Goal: Task Accomplishment & Management: Manage account settings

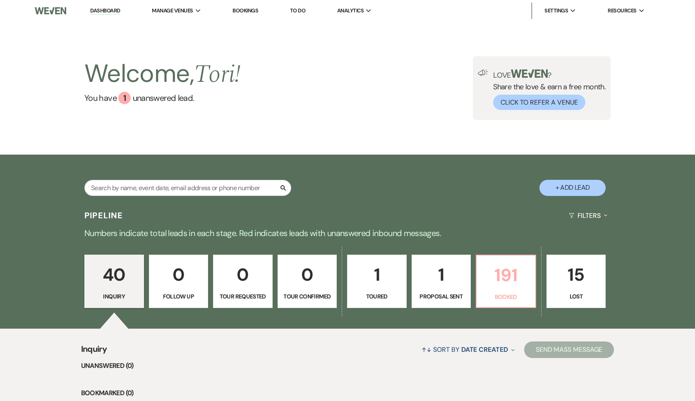
click at [505, 274] on p "191" at bounding box center [506, 276] width 49 height 28
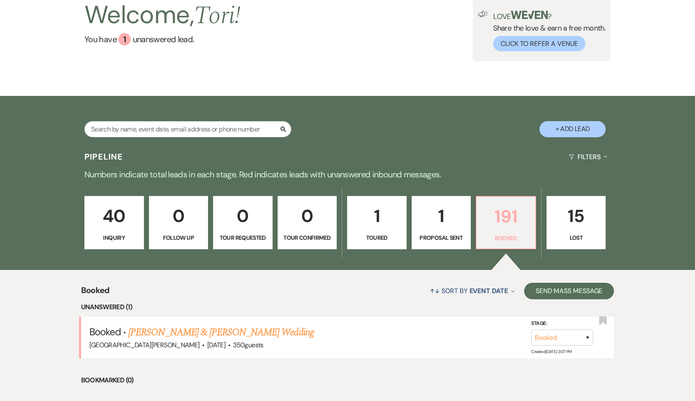
scroll to position [59, 0]
click at [252, 131] on input "text" at bounding box center [187, 129] width 207 height 16
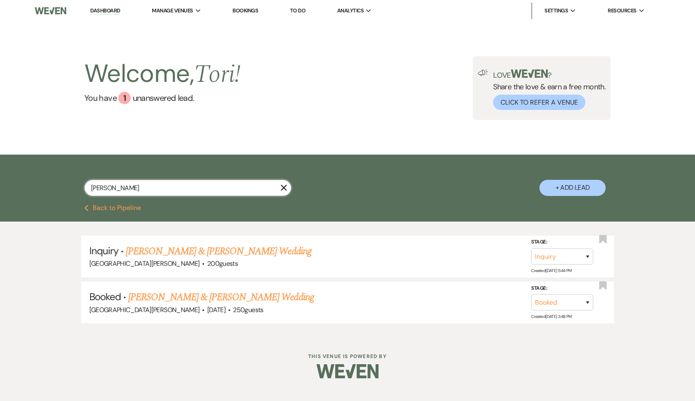
type input "[PERSON_NAME]"
drag, startPoint x: 252, startPoint y: 131, endPoint x: 236, endPoint y: 296, distance: 166.0
click at [236, 296] on link "[PERSON_NAME] & [PERSON_NAME] Wedding" at bounding box center [220, 297] width 185 height 15
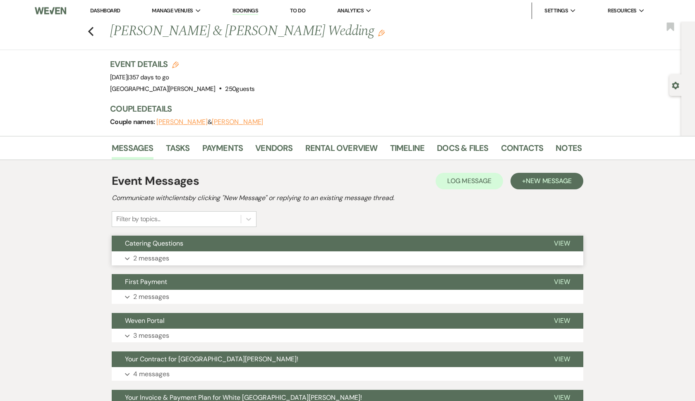
click at [200, 258] on button "Expand 2 messages" at bounding box center [348, 259] width 472 height 14
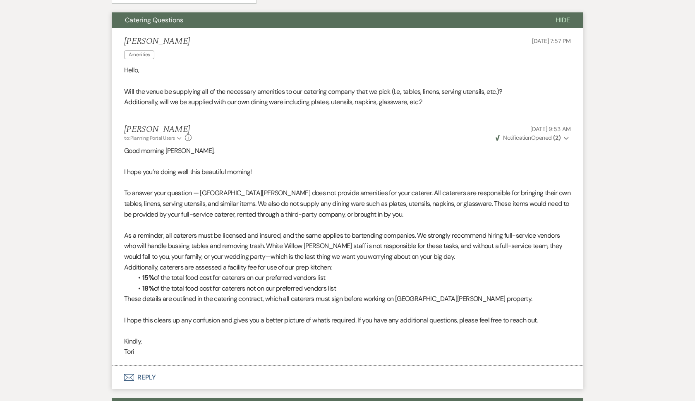
scroll to position [228, 0]
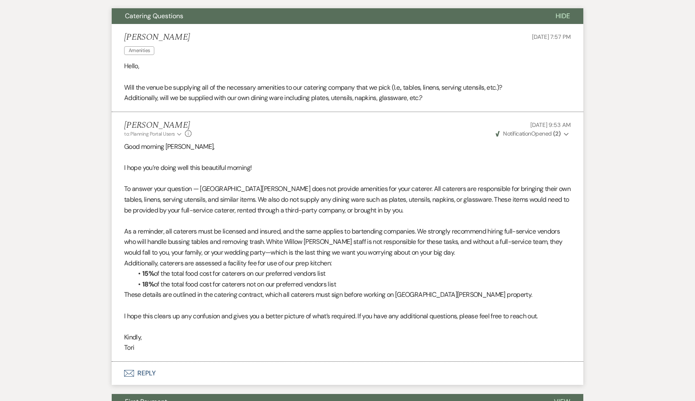
click at [565, 132] on icon "Expand" at bounding box center [566, 135] width 5 height 6
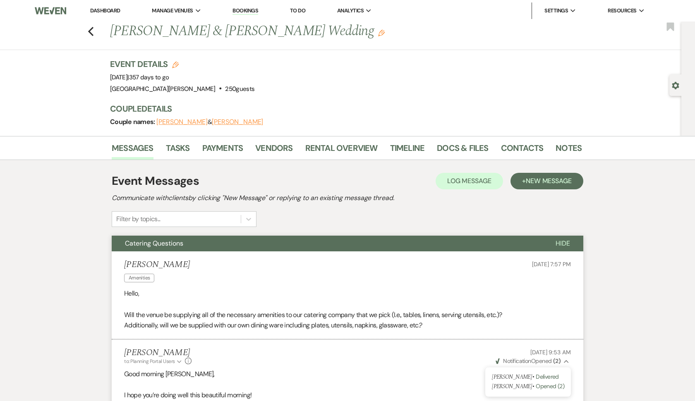
scroll to position [0, 0]
click at [89, 32] on use "button" at bounding box center [90, 31] width 5 height 9
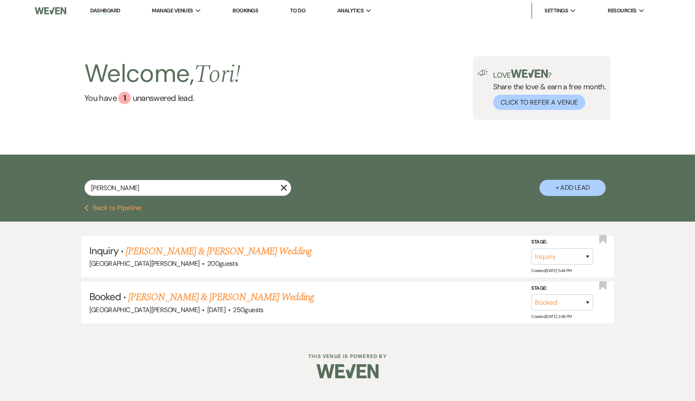
click at [285, 186] on icon "X" at bounding box center [284, 188] width 7 height 7
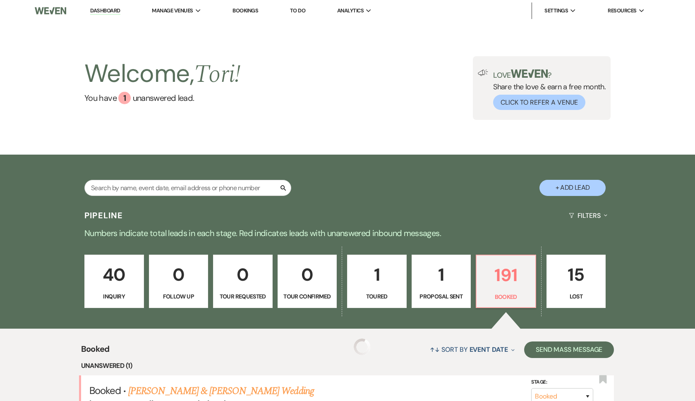
scroll to position [59, 0]
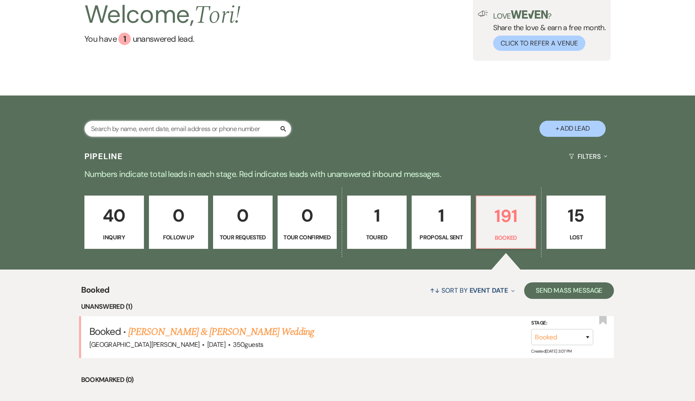
click at [180, 127] on input "text" at bounding box center [187, 129] width 207 height 16
type input "kumar"
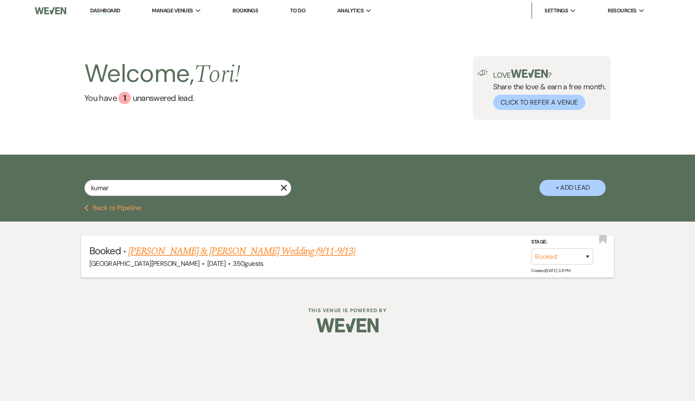
click at [171, 248] on link "[PERSON_NAME] & [PERSON_NAME] Wedding (9/11-9/13)" at bounding box center [241, 251] width 227 height 15
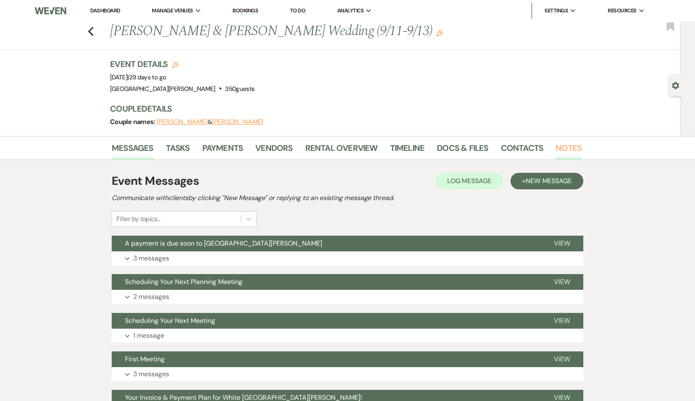
click at [565, 149] on link "Notes" at bounding box center [569, 151] width 26 height 18
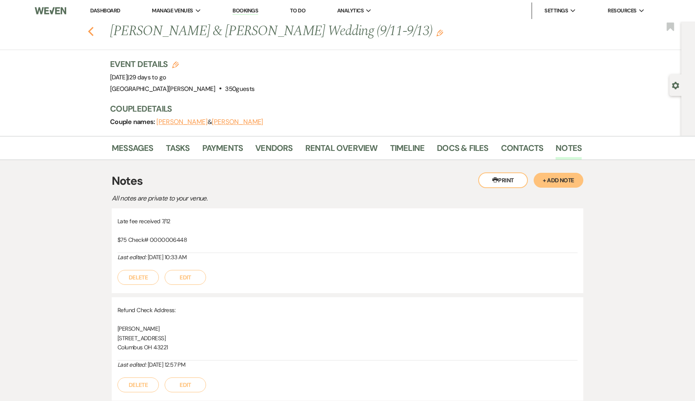
click at [91, 34] on use "button" at bounding box center [90, 31] width 5 height 9
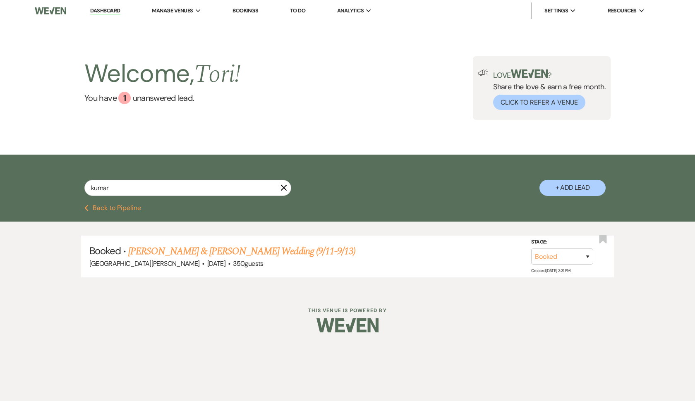
click at [284, 188] on use "button" at bounding box center [284, 188] width 6 height 6
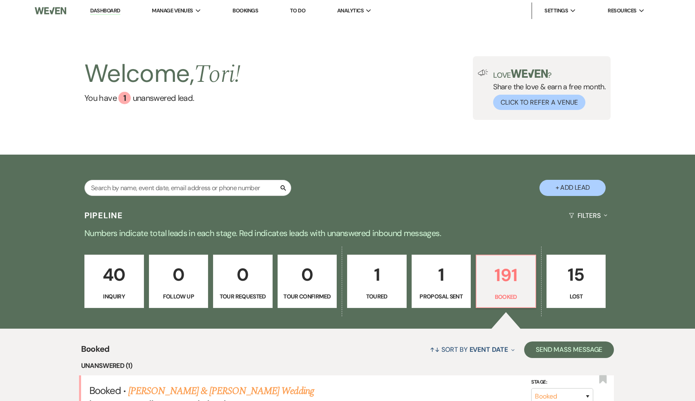
scroll to position [59, 0]
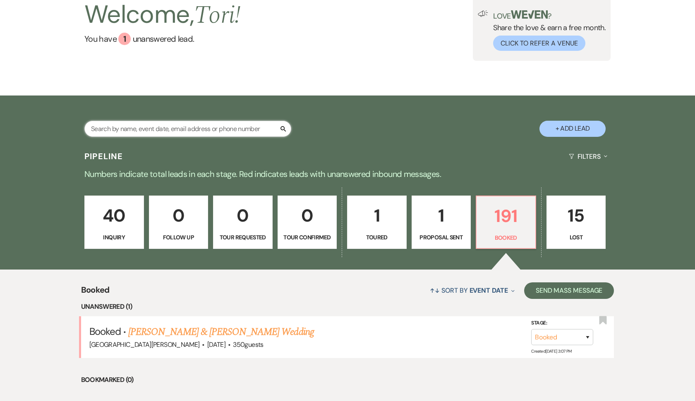
click at [105, 127] on input "text" at bounding box center [187, 129] width 207 height 16
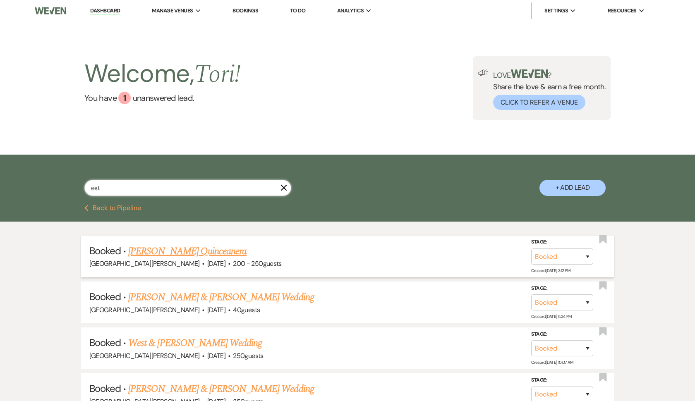
type input "est"
click at [164, 252] on link "[PERSON_NAME] Quinceanera" at bounding box center [187, 251] width 118 height 15
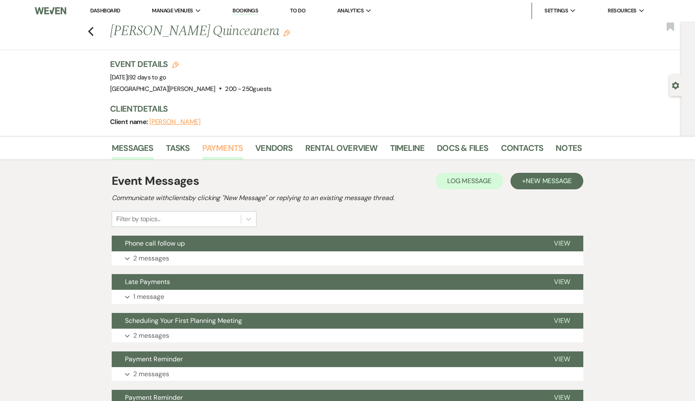
click at [227, 145] on link "Payments" at bounding box center [222, 151] width 41 height 18
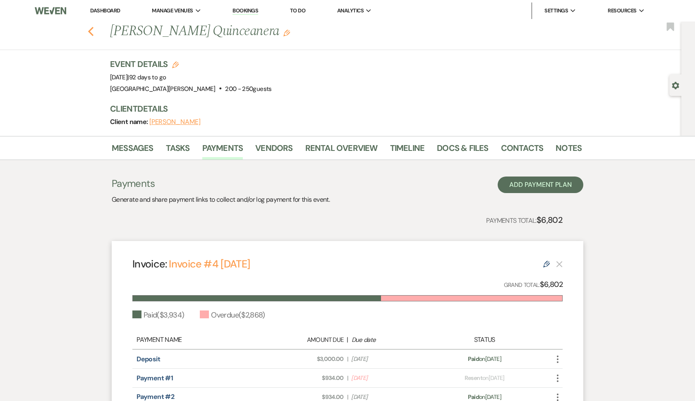
click at [89, 32] on use "button" at bounding box center [90, 31] width 5 height 9
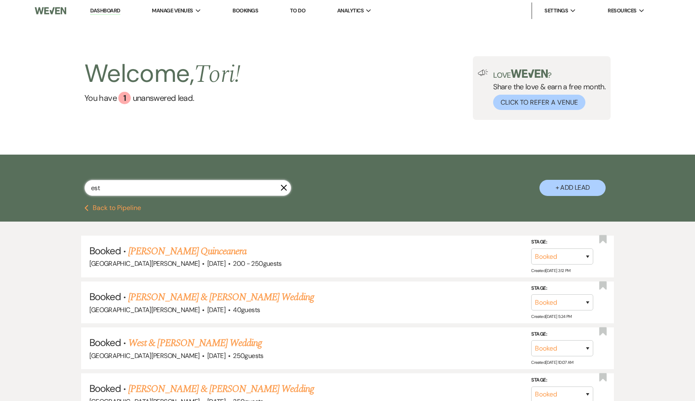
drag, startPoint x: 108, startPoint y: 195, endPoint x: 95, endPoint y: 195, distance: 13.7
click at [95, 195] on input "est" at bounding box center [187, 188] width 207 height 16
type input "e"
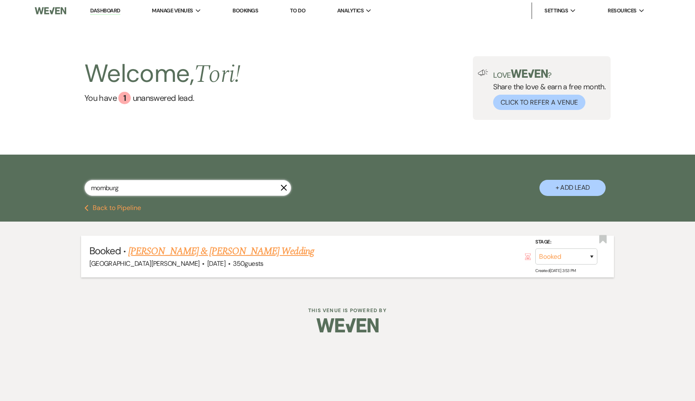
type input "homburg"
click at [174, 246] on link "[PERSON_NAME] & [PERSON_NAME] Wedding" at bounding box center [220, 251] width 185 height 15
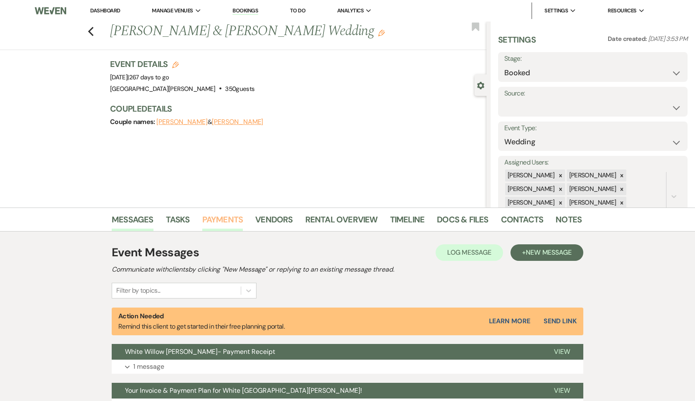
click at [219, 217] on link "Payments" at bounding box center [222, 222] width 41 height 18
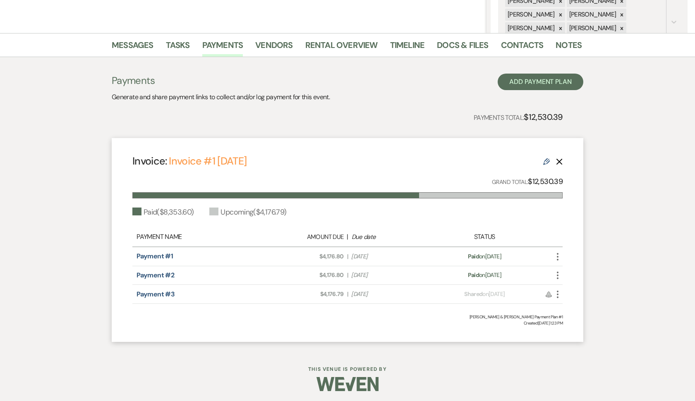
scroll to position [173, 0]
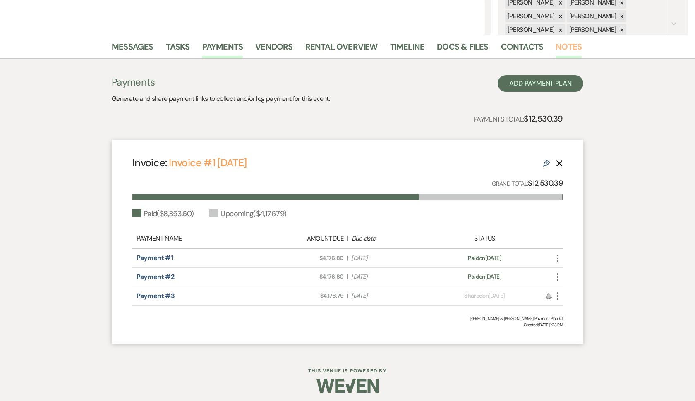
click at [567, 45] on link "Notes" at bounding box center [569, 49] width 26 height 18
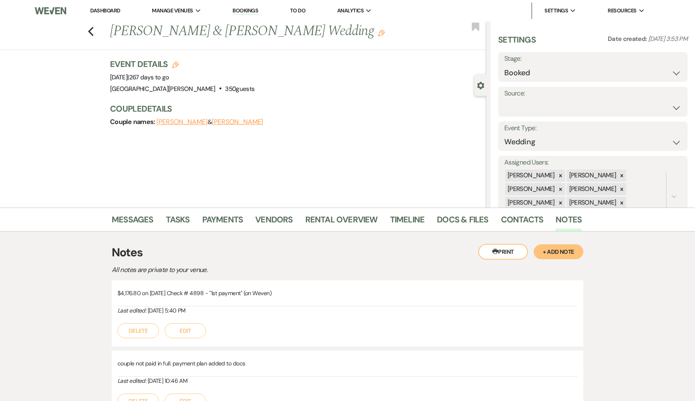
click at [562, 254] on button "+ Add Note" at bounding box center [559, 252] width 50 height 15
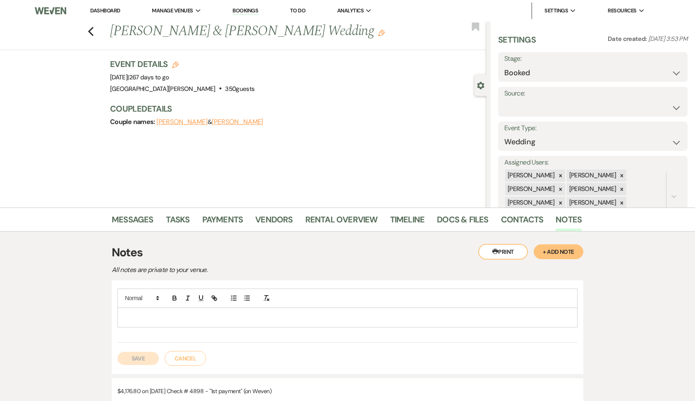
click at [512, 318] on p at bounding box center [347, 317] width 447 height 9
click at [214, 225] on link "Payments" at bounding box center [222, 222] width 41 height 18
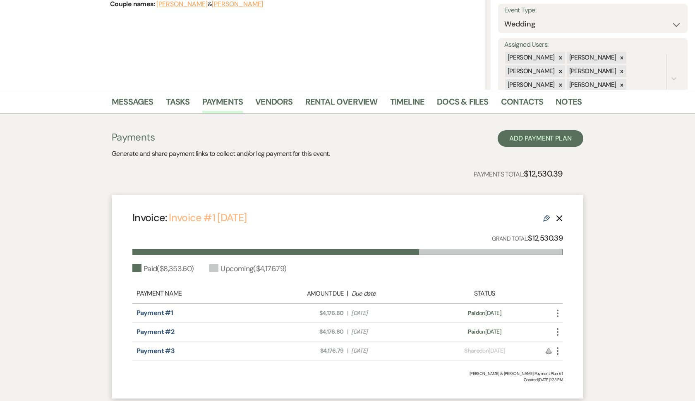
scroll to position [118, 0]
click at [571, 99] on link "Notes" at bounding box center [569, 104] width 26 height 18
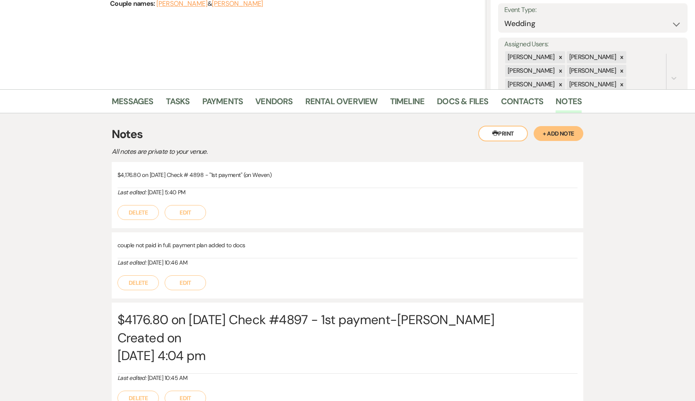
click at [566, 135] on button "+ Add Note" at bounding box center [559, 133] width 50 height 15
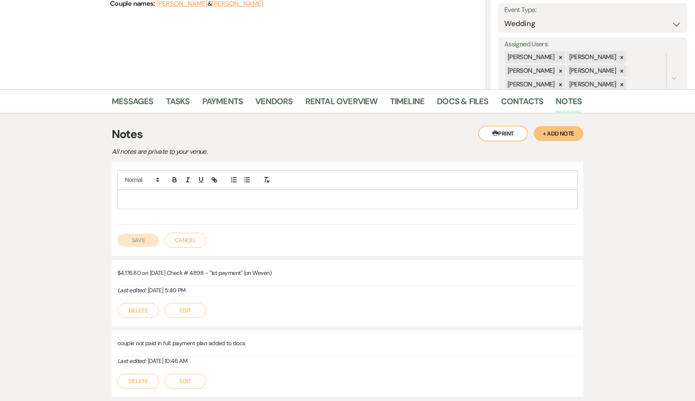
click at [314, 203] on p at bounding box center [347, 199] width 447 height 9
click at [308, 201] on p "Paid $4,176.80" at bounding box center [347, 199] width 447 height 9
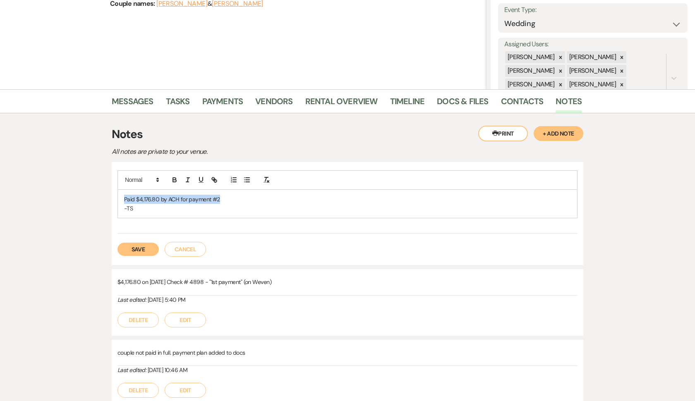
drag, startPoint x: 224, startPoint y: 198, endPoint x: 124, endPoint y: 200, distance: 99.8
click at [124, 200] on p "Paid $4,176.80 by ACH for payment #2" at bounding box center [347, 199] width 447 height 9
copy p "Paid $4,176.80 by ACH for payment #2"
click at [149, 248] on button "Save" at bounding box center [138, 249] width 41 height 13
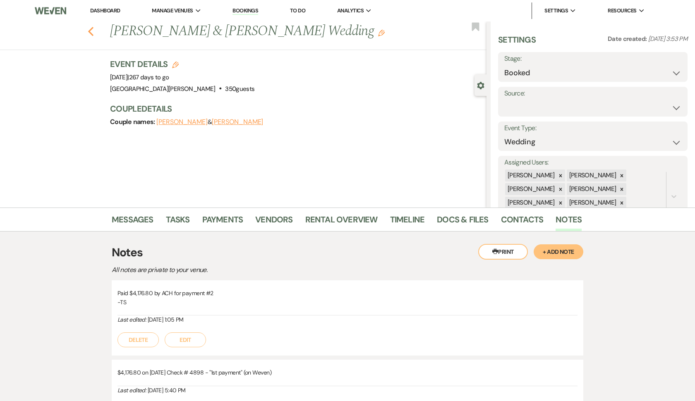
click at [91, 32] on icon "Previous" at bounding box center [91, 31] width 6 height 10
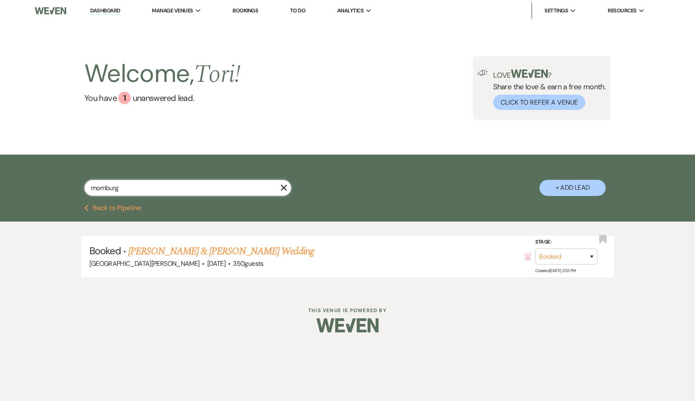
drag, startPoint x: 120, startPoint y: 188, endPoint x: 68, endPoint y: 188, distance: 51.7
click at [68, 188] on div "momburg X + Add Lead" at bounding box center [348, 181] width 596 height 44
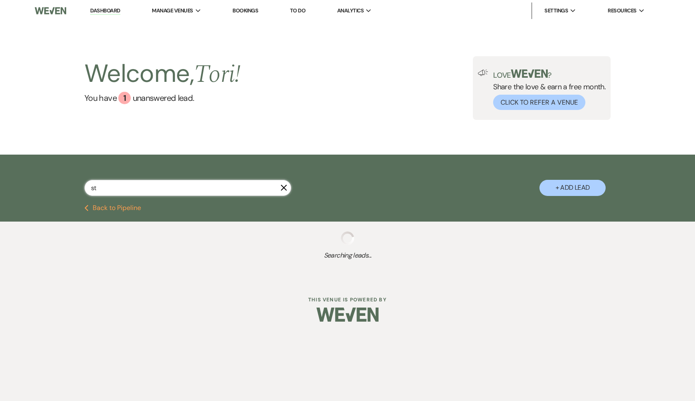
type input "stj"
select select "8"
select select "6"
select select "8"
select select "7"
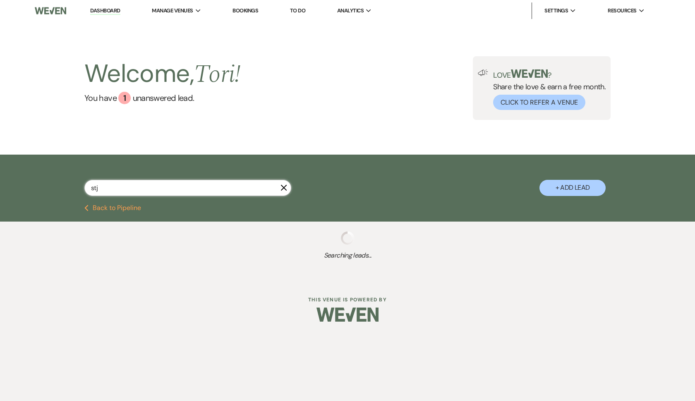
select select "6"
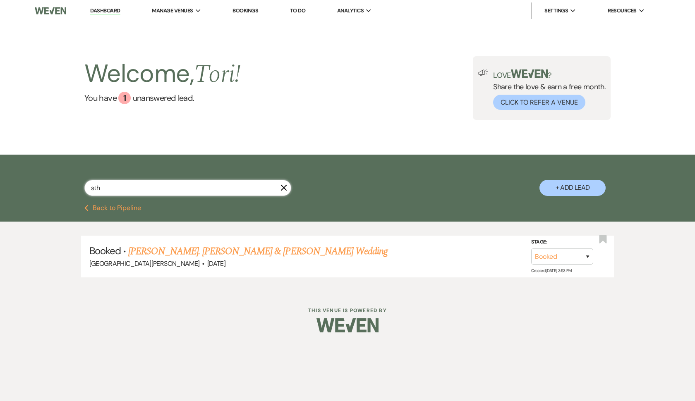
type input "sth"
drag, startPoint x: 68, startPoint y: 188, endPoint x: 170, endPoint y: 252, distance: 119.8
click at [170, 252] on link "[PERSON_NAME]. [PERSON_NAME] & [PERSON_NAME] Wedding" at bounding box center [258, 251] width 260 height 15
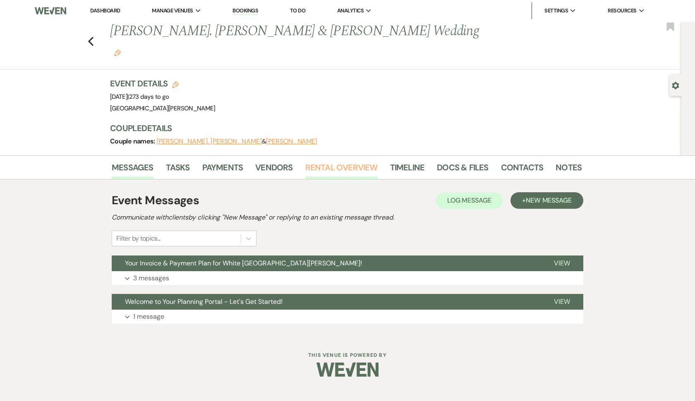
click at [328, 161] on link "Rental Overview" at bounding box center [341, 170] width 72 height 18
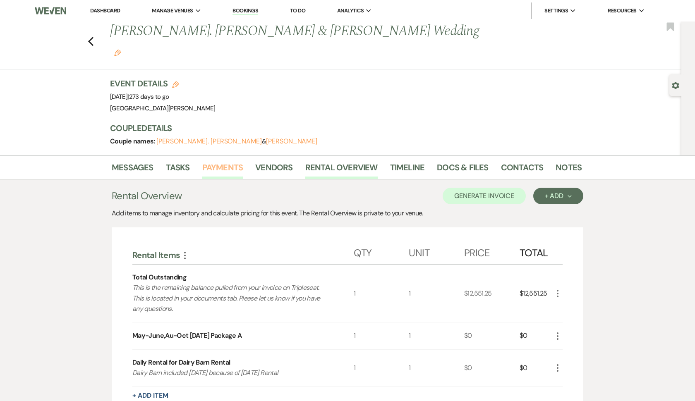
click at [219, 161] on link "Payments" at bounding box center [222, 170] width 41 height 18
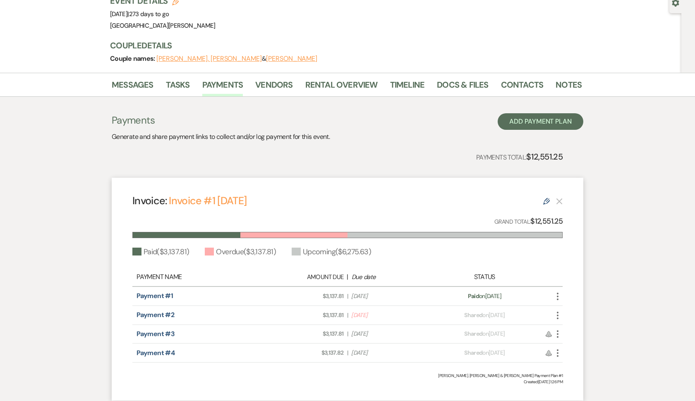
scroll to position [80, 0]
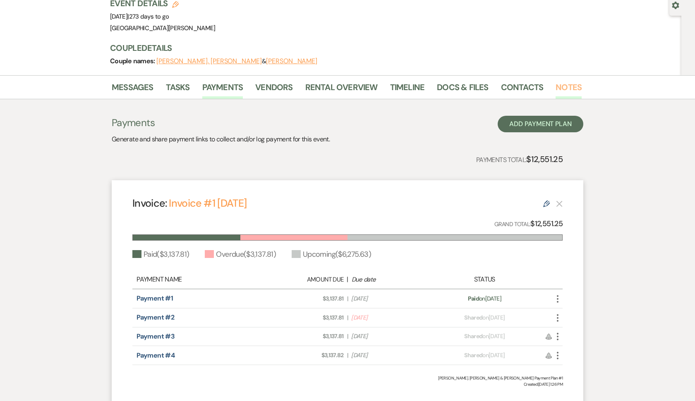
click at [561, 81] on link "Notes" at bounding box center [569, 90] width 26 height 18
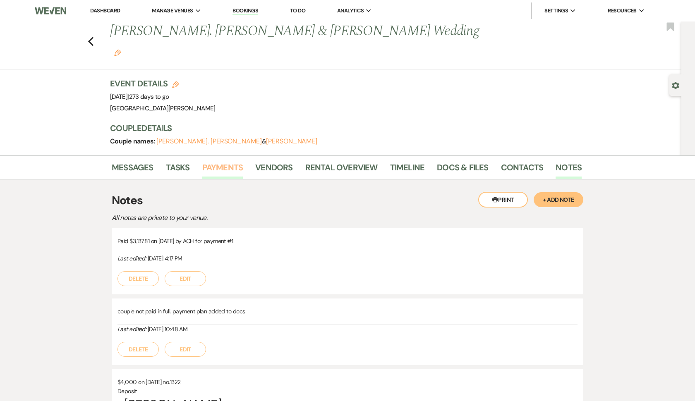
click at [217, 161] on link "Payments" at bounding box center [222, 170] width 41 height 18
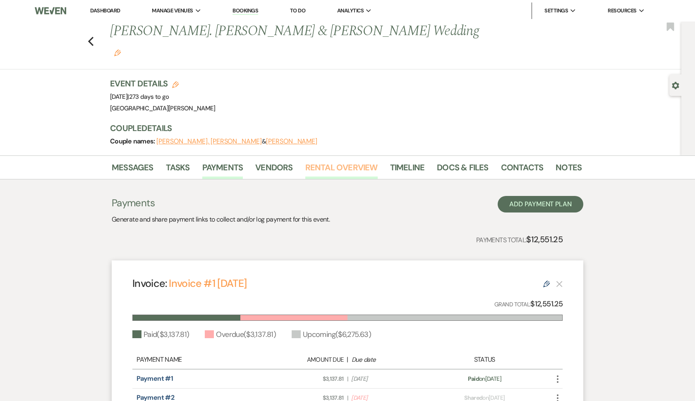
click at [363, 161] on link "Rental Overview" at bounding box center [341, 170] width 72 height 18
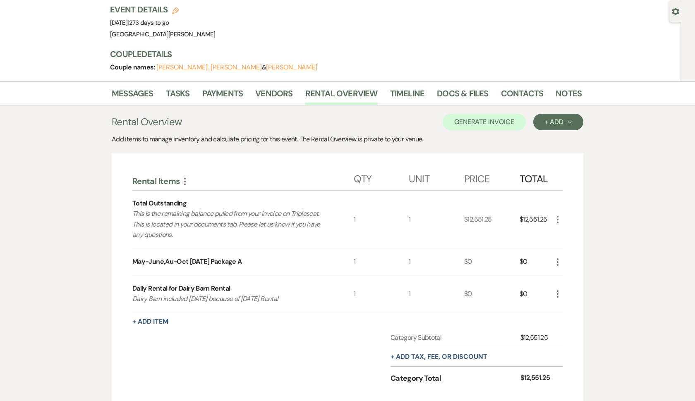
scroll to position [88, 0]
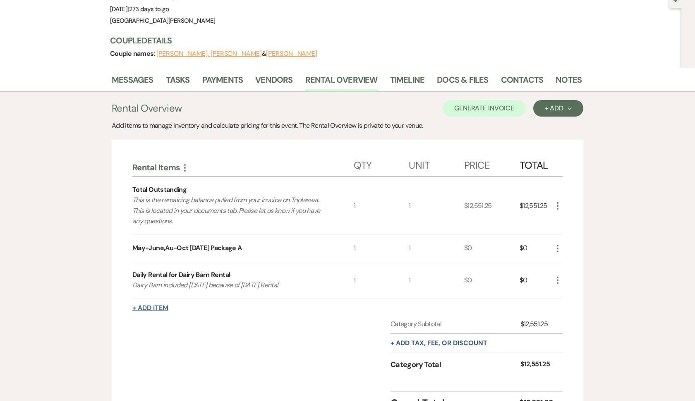
click at [159, 305] on button "+ Add Item" at bounding box center [150, 308] width 36 height 7
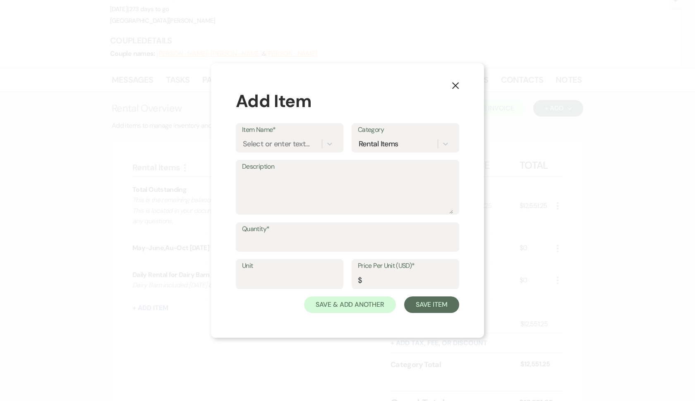
click at [453, 84] on icon "X" at bounding box center [455, 85] width 7 height 7
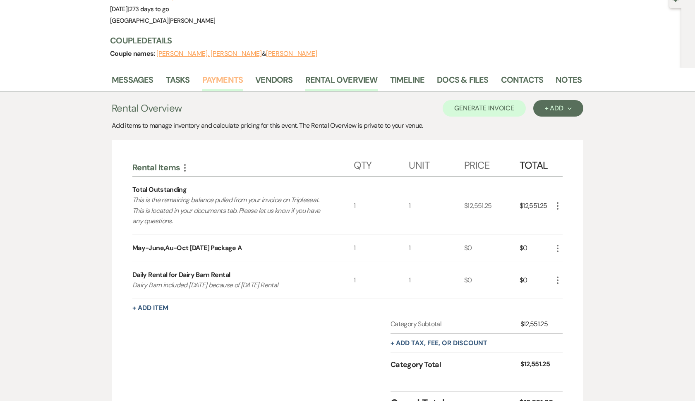
click at [216, 73] on link "Payments" at bounding box center [222, 82] width 41 height 18
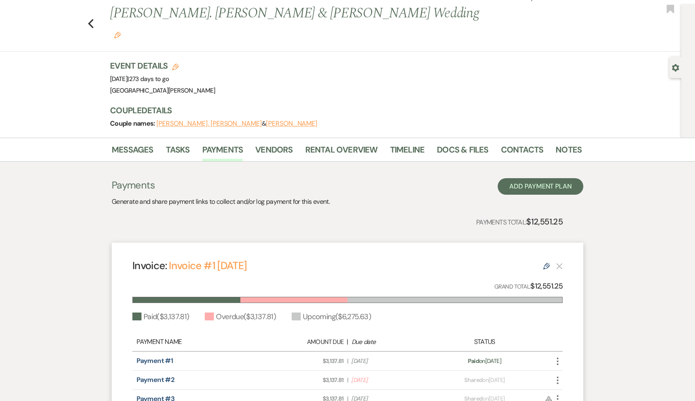
scroll to position [18, 0]
click at [450, 143] on link "Docs & Files" at bounding box center [462, 152] width 51 height 18
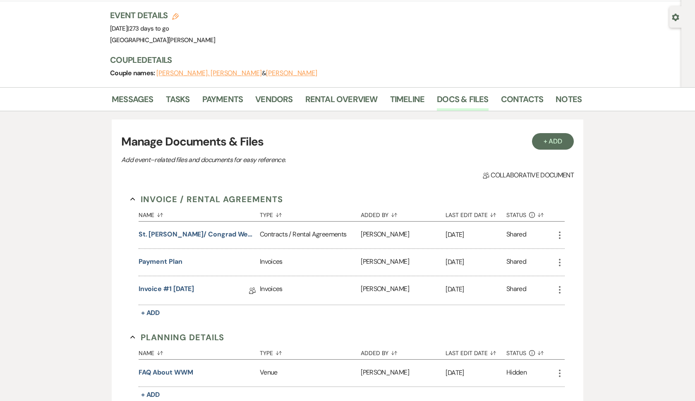
scroll to position [70, 0]
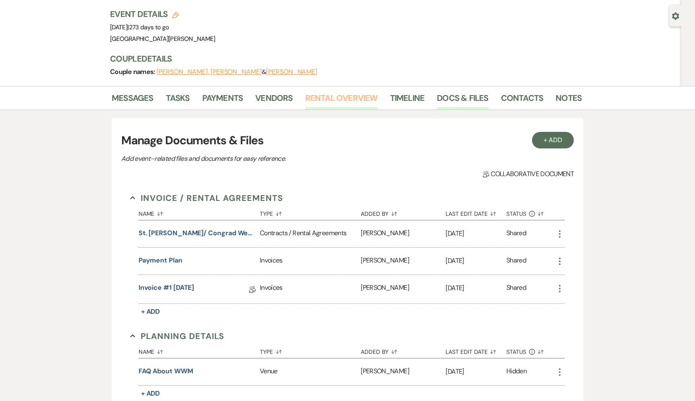
click at [355, 91] on link "Rental Overview" at bounding box center [341, 100] width 72 height 18
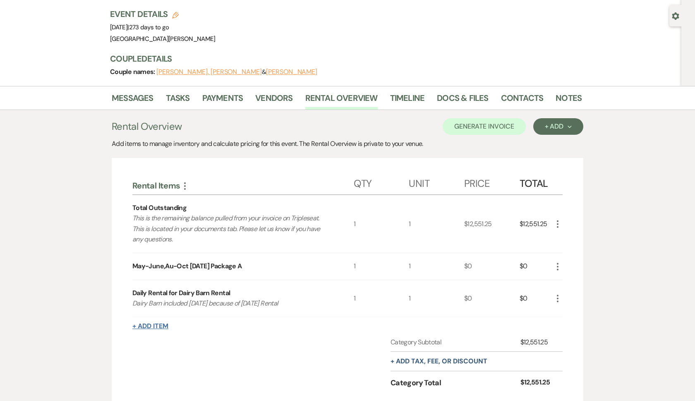
click at [161, 323] on button "+ Add Item" at bounding box center [150, 326] width 36 height 7
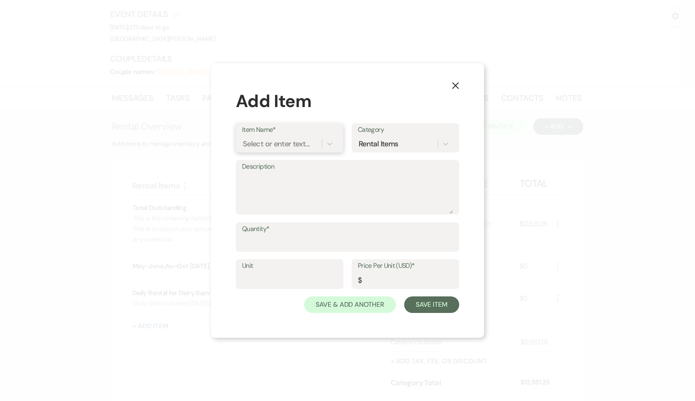
click at [269, 143] on div "Select or enter text..." at bounding box center [276, 143] width 67 height 11
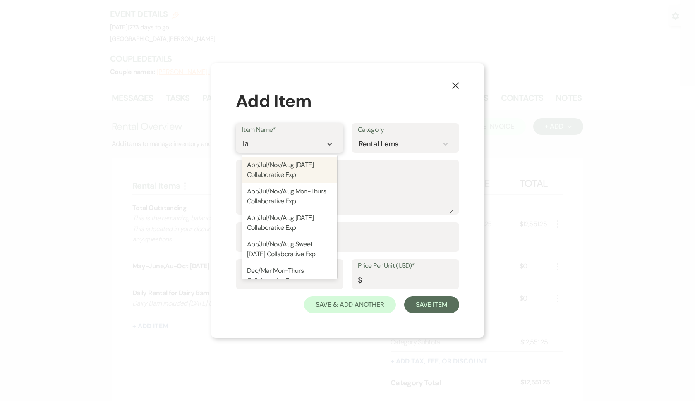
type input "lat"
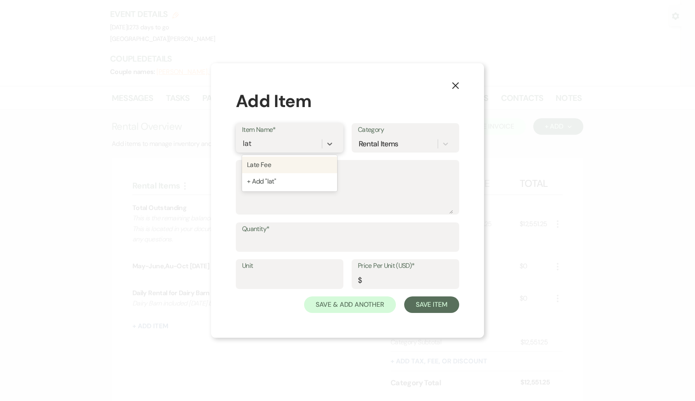
click at [271, 164] on div "Late Fee" at bounding box center [289, 165] width 95 height 17
type input "1"
type input "75"
click at [264, 243] on input "Quantity*" at bounding box center [347, 243] width 211 height 16
type input "1"
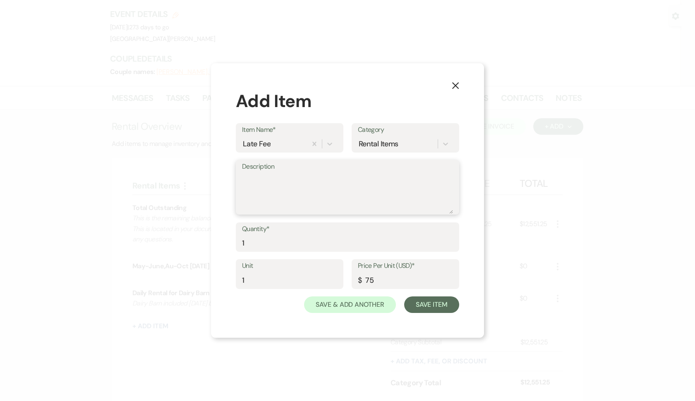
click at [274, 199] on textarea "Description" at bounding box center [347, 193] width 211 height 41
type textarea "Late fee for Payment #2"
click at [430, 309] on button "Save Item" at bounding box center [431, 305] width 55 height 17
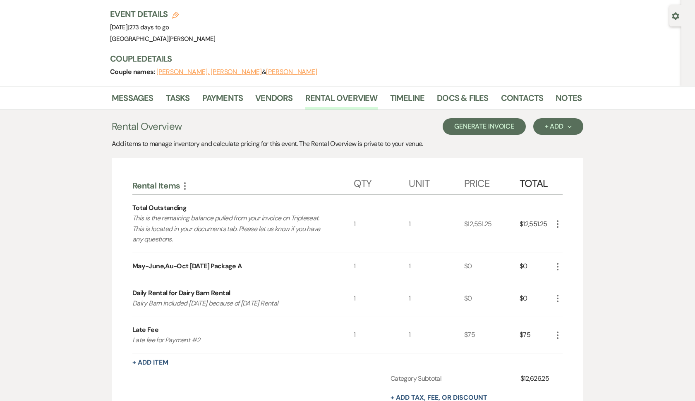
click at [502, 118] on button "Generate Invoice" at bounding box center [484, 126] width 83 height 17
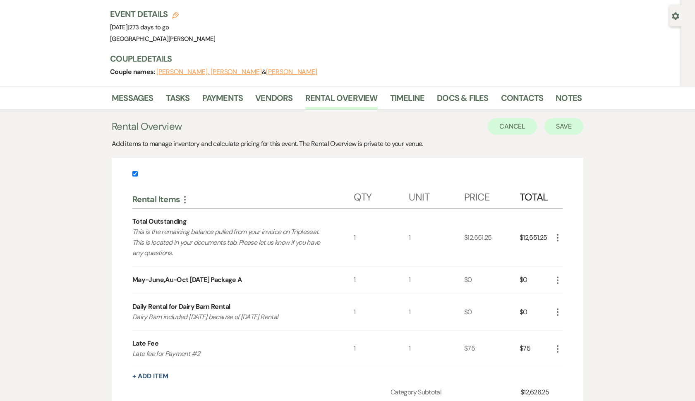
click at [561, 118] on button "Save" at bounding box center [564, 126] width 39 height 17
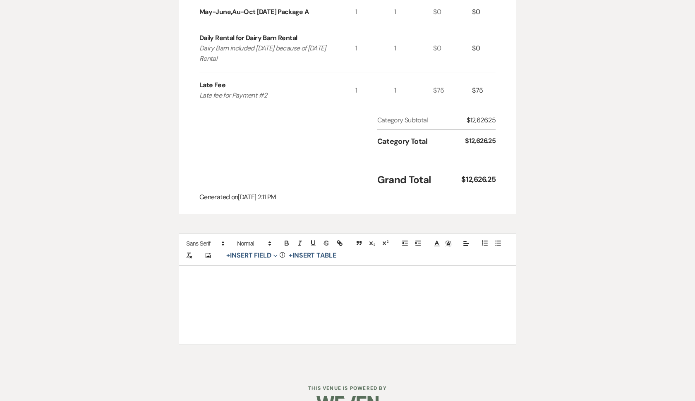
scroll to position [354, 0]
click at [270, 251] on button "+ Insert Field Expand" at bounding box center [252, 256] width 57 height 10
click at [268, 296] on button "Signature Field" at bounding box center [254, 303] width 62 height 15
select select "signatureField"
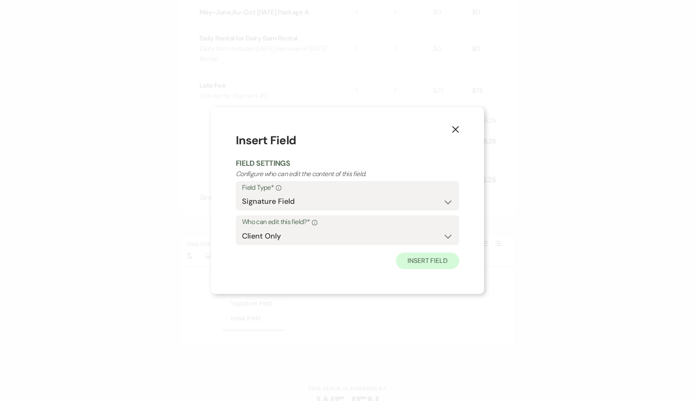
click at [437, 262] on button "Insert Field" at bounding box center [427, 261] width 63 height 17
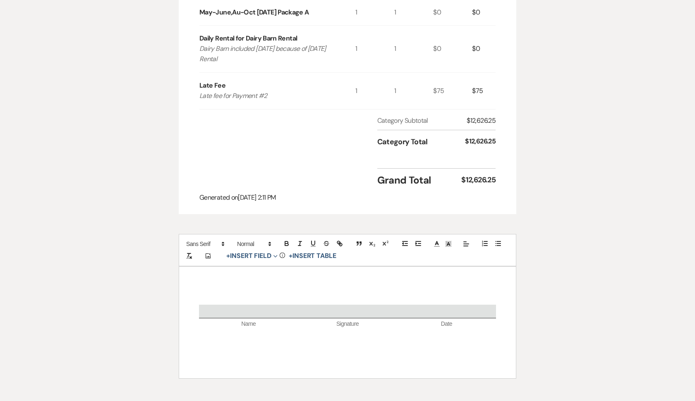
click at [355, 295] on p at bounding box center [347, 300] width 297 height 10
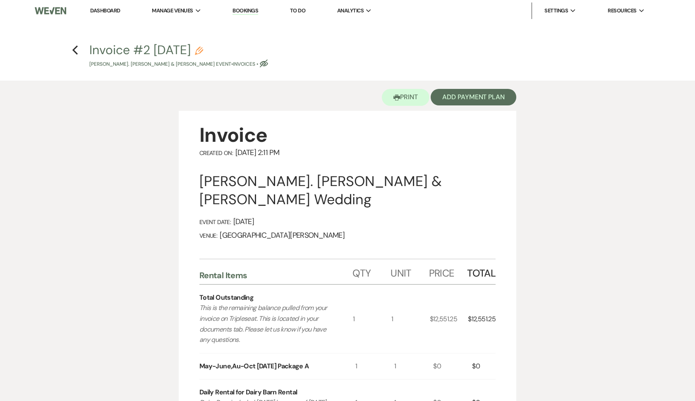
scroll to position [0, 0]
click at [476, 91] on button "Add Payment Plan" at bounding box center [474, 97] width 86 height 17
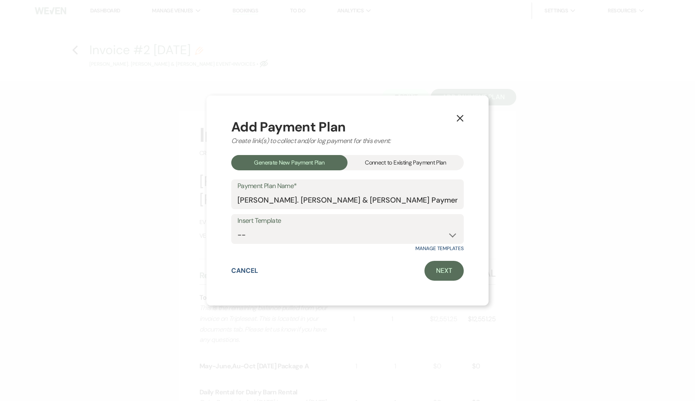
click at [397, 165] on div "Connect to Existing Payment Plan" at bounding box center [406, 162] width 116 height 15
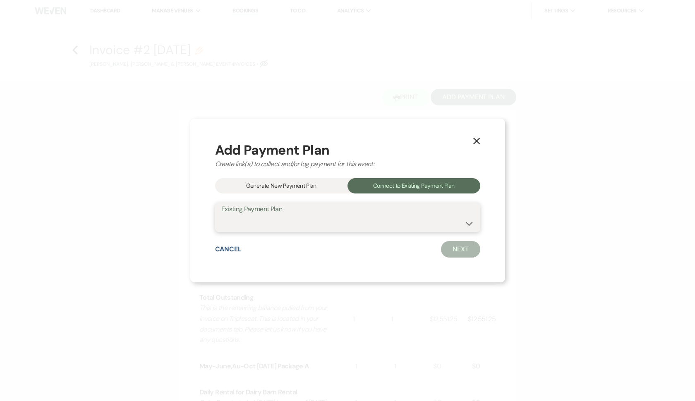
select select "20232"
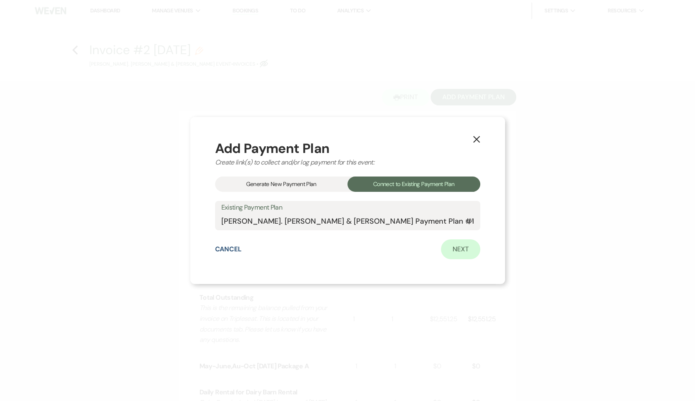
click at [441, 248] on link "Next" at bounding box center [460, 250] width 39 height 20
select select "27405"
select select "1"
select select "true"
select select "2"
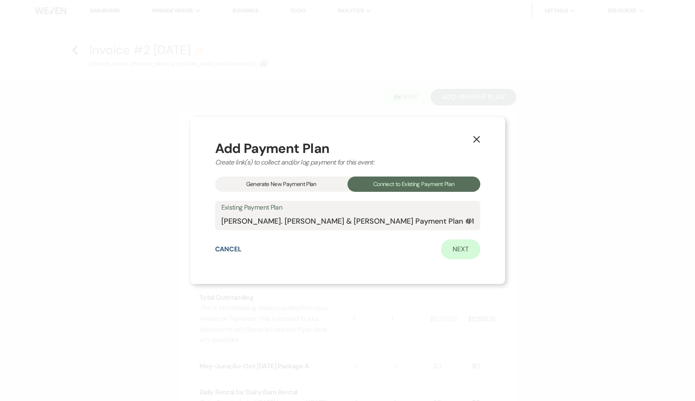
select select "flat"
select select "true"
select select "2"
select select "flat"
select select "true"
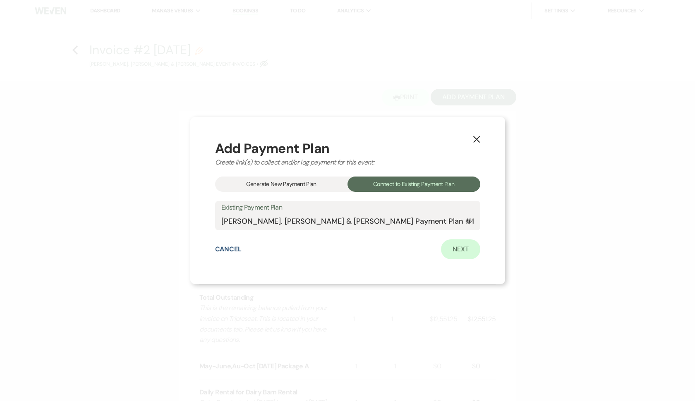
select select "client"
select select "weeks"
select select "2"
select select "flat"
select select "true"
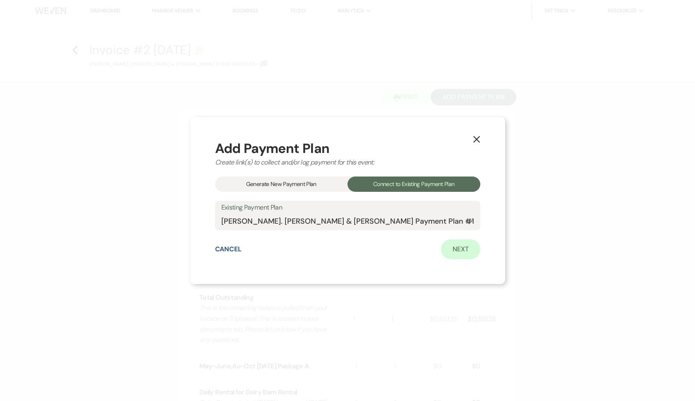
select select "client"
select select "weeks"
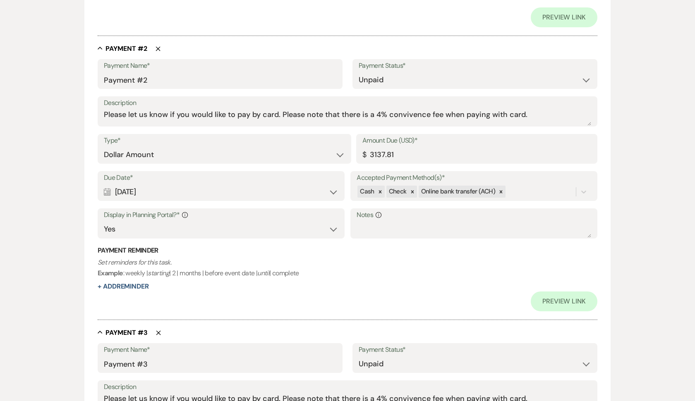
scroll to position [475, 0]
drag, startPoint x: 399, startPoint y: 155, endPoint x: 374, endPoint y: 152, distance: 25.4
click at [374, 152] on input "3137.81" at bounding box center [477, 155] width 229 height 16
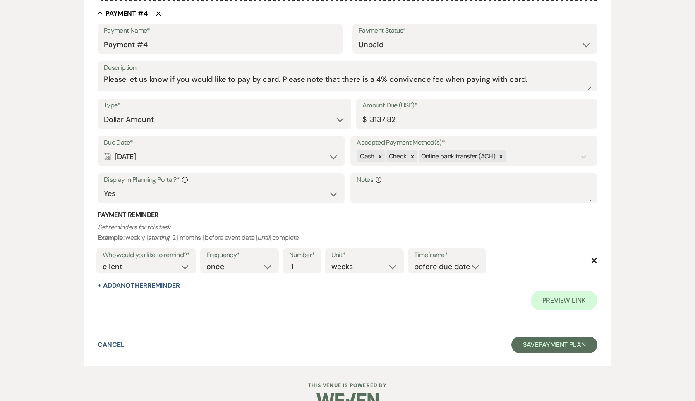
scroll to position [1113, 0]
type input "3212.81"
click at [522, 338] on button "Save Payment Plan" at bounding box center [555, 346] width 86 height 17
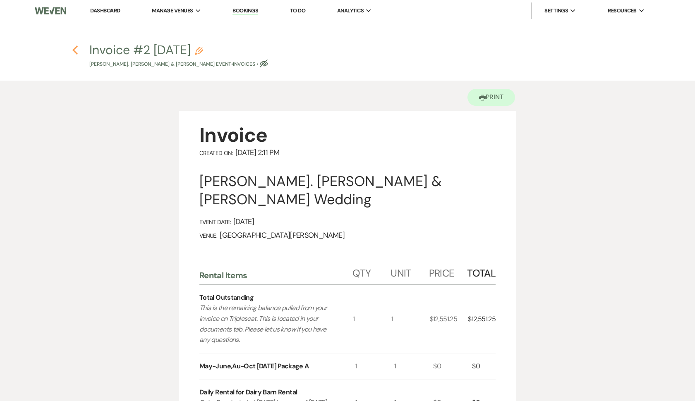
click at [73, 50] on use "button" at bounding box center [74, 50] width 5 height 9
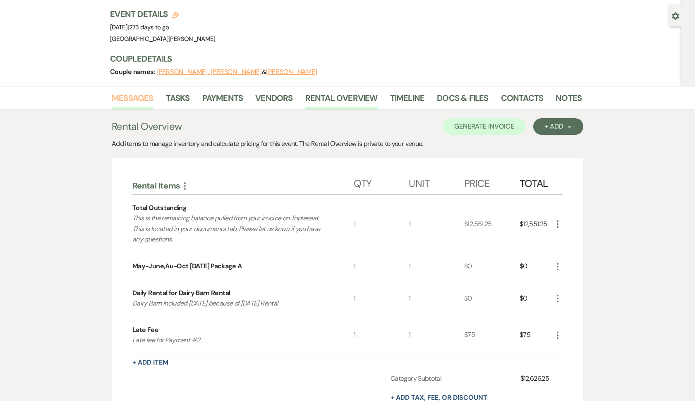
click at [139, 91] on link "Messages" at bounding box center [133, 100] width 42 height 18
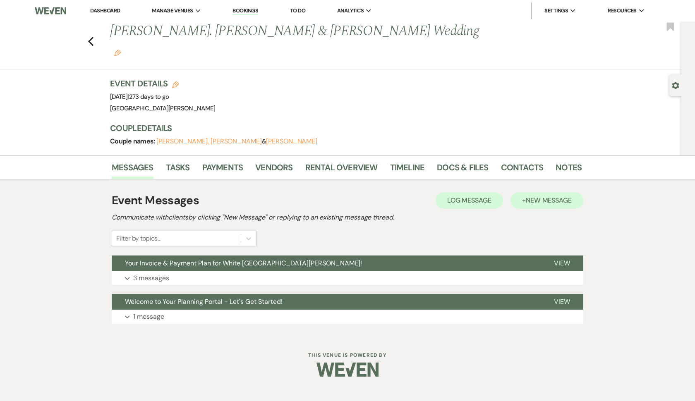
click at [561, 192] on button "+ New Message" at bounding box center [547, 200] width 73 height 17
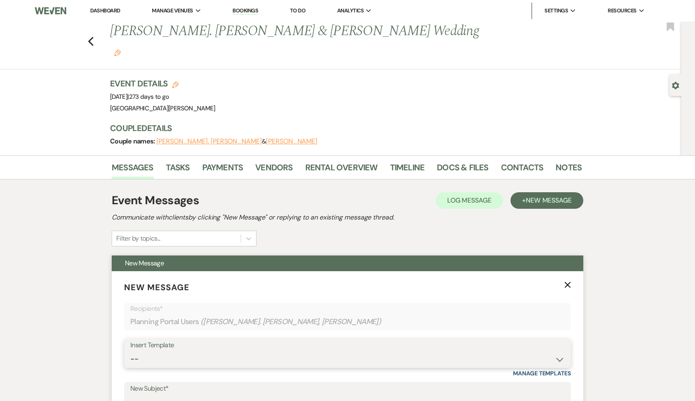
select select "5041"
type input "A payment is due soon to [GEOGRAPHIC_DATA][PERSON_NAME]"
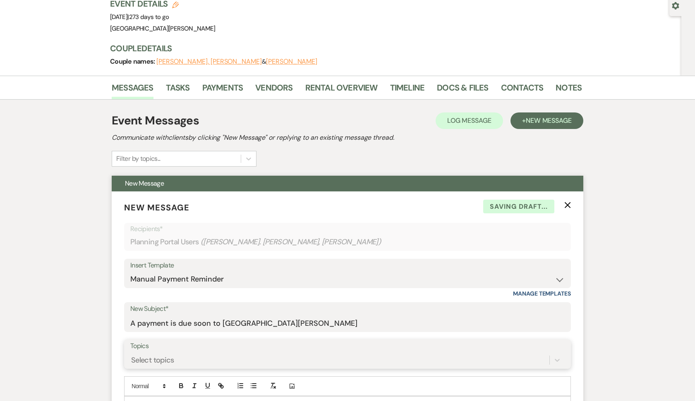
click at [206, 353] on div "Select topics" at bounding box center [347, 361] width 435 height 16
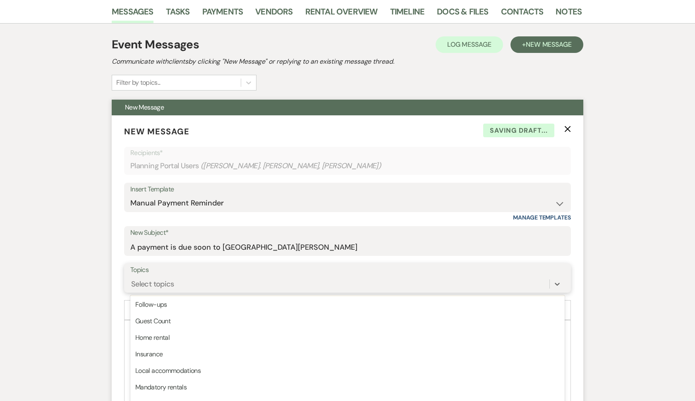
scroll to position [210, 0]
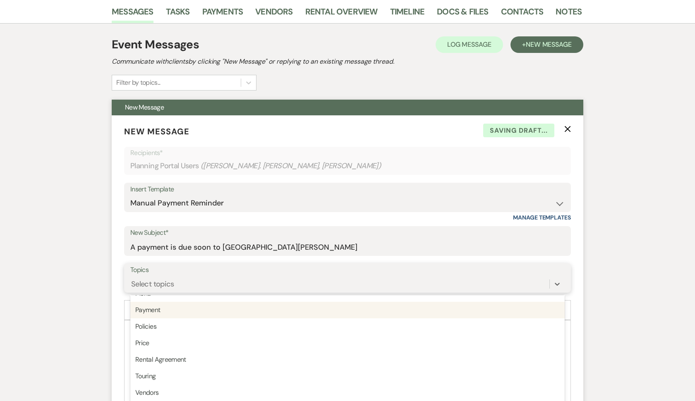
click at [186, 302] on div "Payment" at bounding box center [347, 310] width 435 height 17
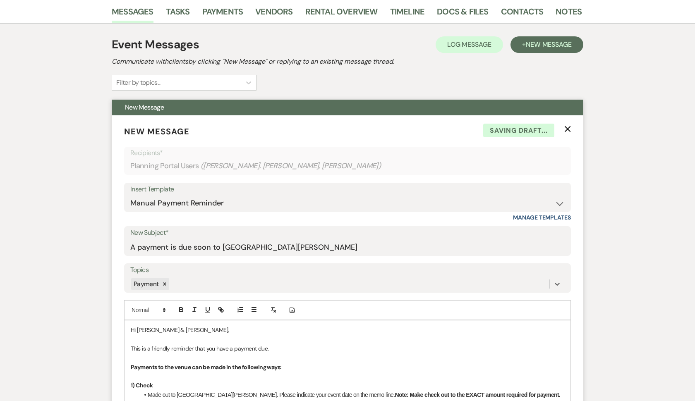
click at [259, 344] on p "This is a friendly reminder that you have a payment due." at bounding box center [348, 348] width 434 height 9
click at [283, 344] on p "This is a friendly reminder that you have a payment past due." at bounding box center [348, 348] width 434 height 9
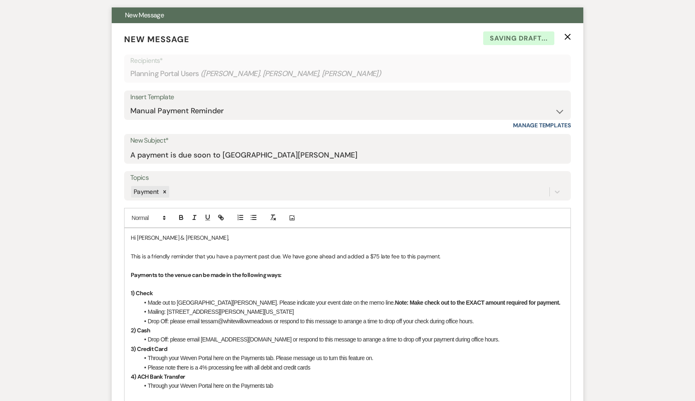
scroll to position [323, 0]
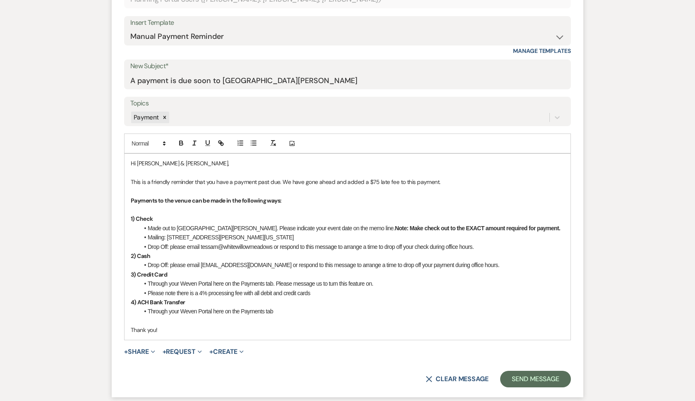
click at [218, 243] on li "Drop Off: please email tessam@whitewillowmeadows or respond to this message to …" at bounding box center [351, 247] width 425 height 9
click at [219, 243] on li "Drop Off: please email tessam@whitewillowmeadows or respond to this message to …" at bounding box center [351, 247] width 425 height 9
click at [261, 243] on li "Drop Off: please email [PERSON_NAME] or respond to this message to arrange a ti…" at bounding box center [351, 247] width 425 height 9
click at [219, 261] on li "Drop Off: please email [EMAIL_ADDRESS][DOMAIN_NAME] or respond to this message …" at bounding box center [351, 265] width 425 height 9
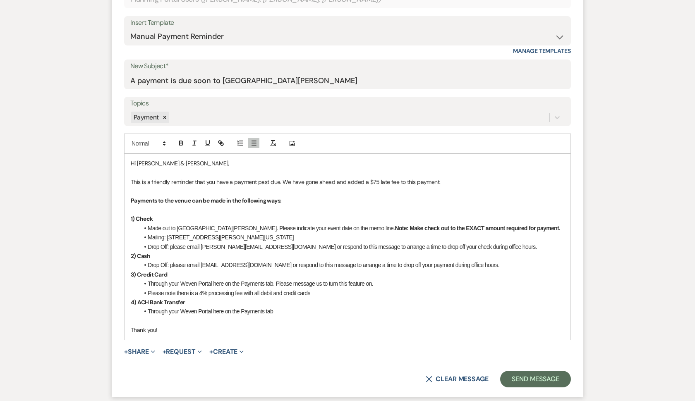
click at [219, 261] on li "Drop Off: please email [EMAIL_ADDRESS][DOMAIN_NAME] or respond to this message …" at bounding box center [351, 265] width 425 height 9
click at [528, 371] on button "Send Message" at bounding box center [535, 379] width 71 height 17
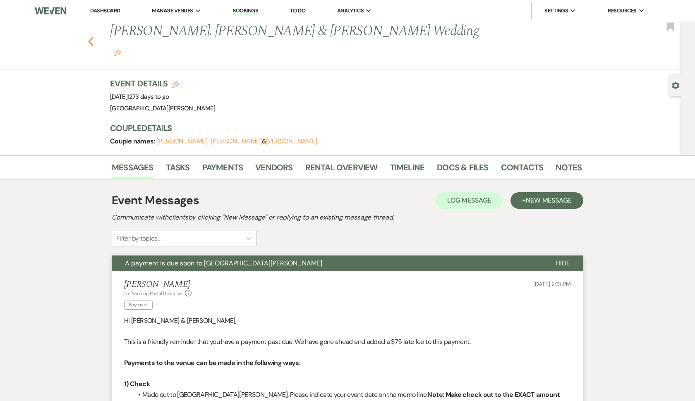
scroll to position [0, 0]
click at [91, 36] on icon "Previous" at bounding box center [91, 41] width 6 height 10
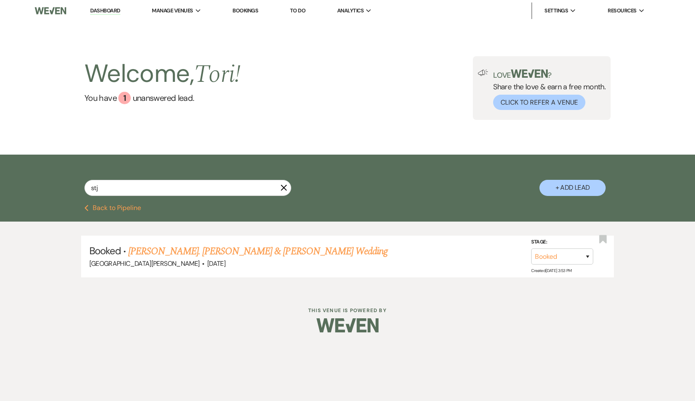
click at [285, 188] on icon "X" at bounding box center [284, 188] width 7 height 7
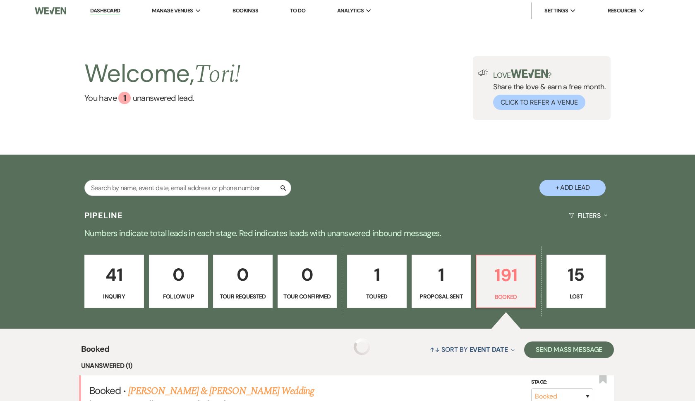
scroll to position [59, 0]
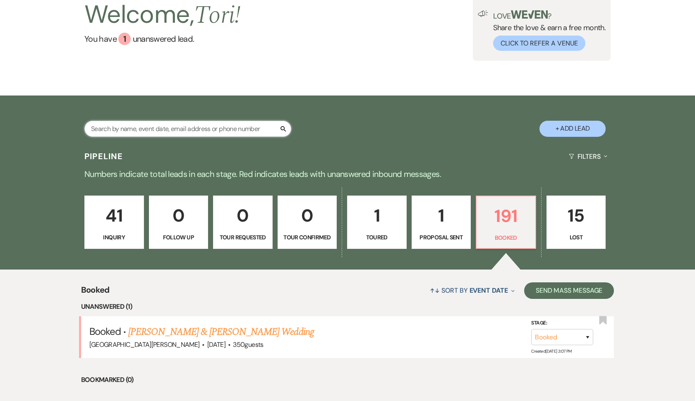
click at [242, 128] on input "text" at bounding box center [187, 129] width 207 height 16
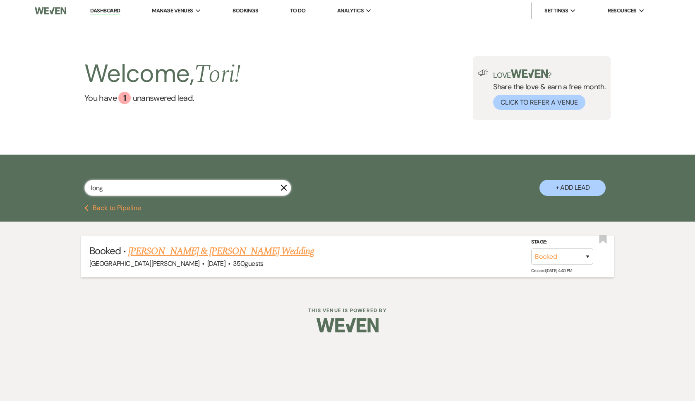
type input "long"
click at [177, 252] on link "[PERSON_NAME] & [PERSON_NAME] Wedding" at bounding box center [220, 251] width 185 height 15
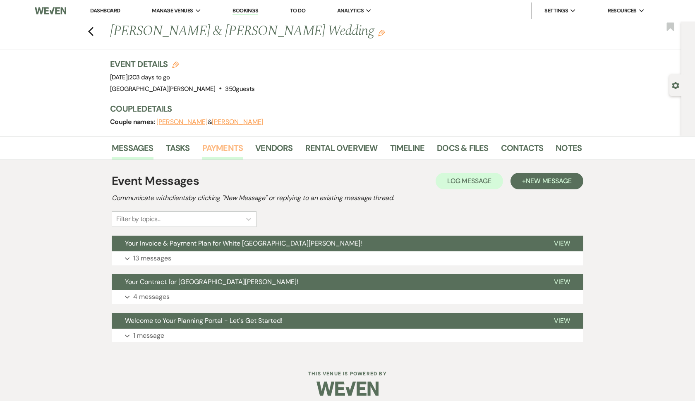
click at [222, 150] on link "Payments" at bounding box center [222, 151] width 41 height 18
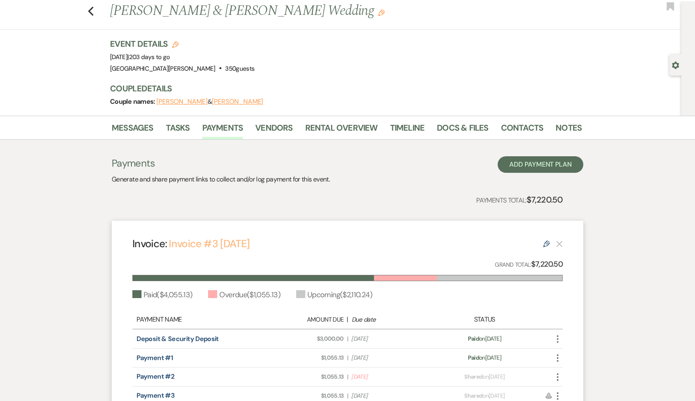
scroll to position [12, 0]
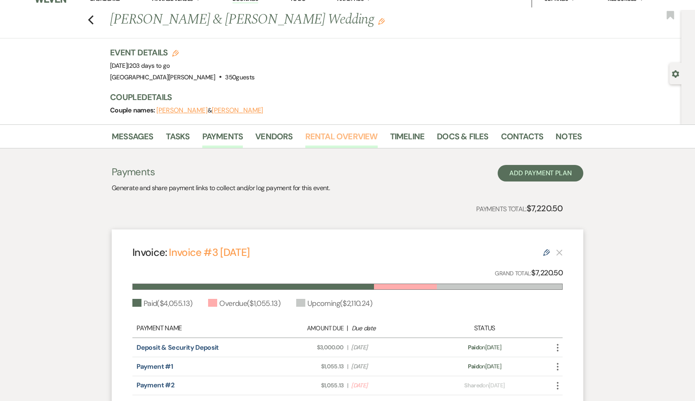
click at [336, 135] on link "Rental Overview" at bounding box center [341, 139] width 72 height 18
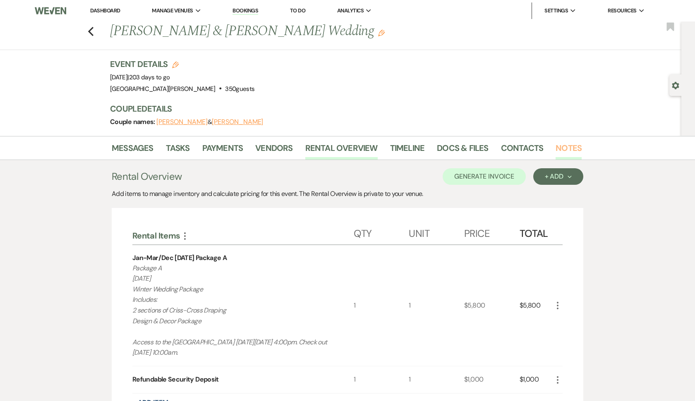
click at [568, 154] on link "Notes" at bounding box center [569, 151] width 26 height 18
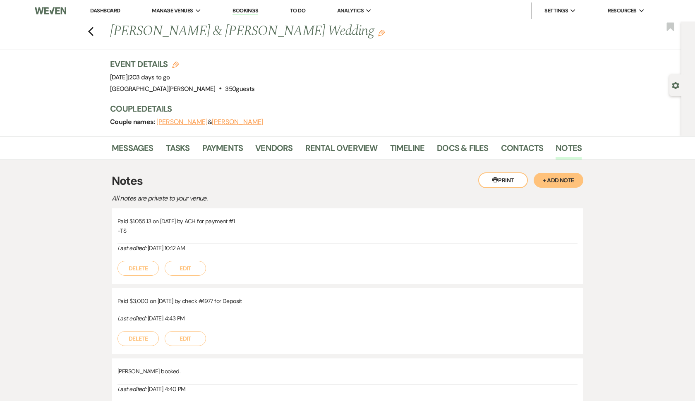
click at [346, 139] on div "Messages Tasks Payments Vendors Rental Overview Timeline Docs & Files Contacts …" at bounding box center [347, 148] width 695 height 24
click at [346, 142] on link "Rental Overview" at bounding box center [341, 151] width 72 height 18
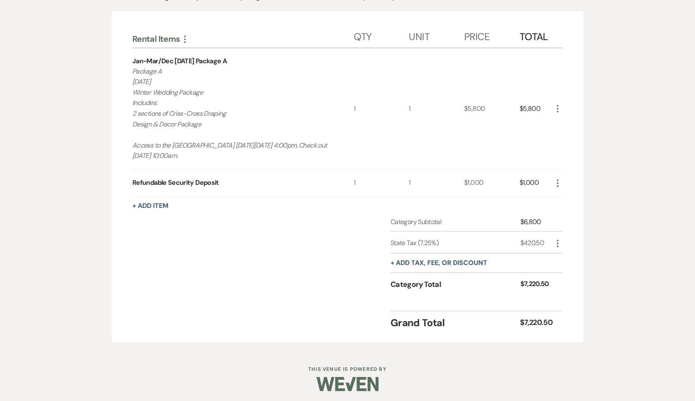
scroll to position [197, 0]
click at [165, 203] on button "+ Add Item" at bounding box center [150, 206] width 36 height 7
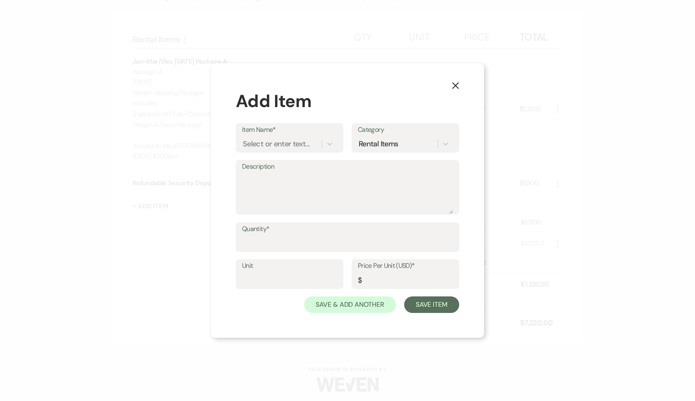
click at [457, 85] on use "button" at bounding box center [455, 85] width 7 height 7
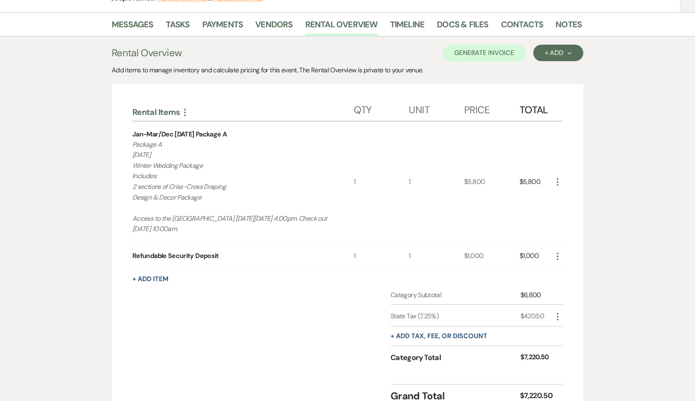
scroll to position [123, 0]
click at [221, 30] on link "Payments" at bounding box center [222, 27] width 41 height 18
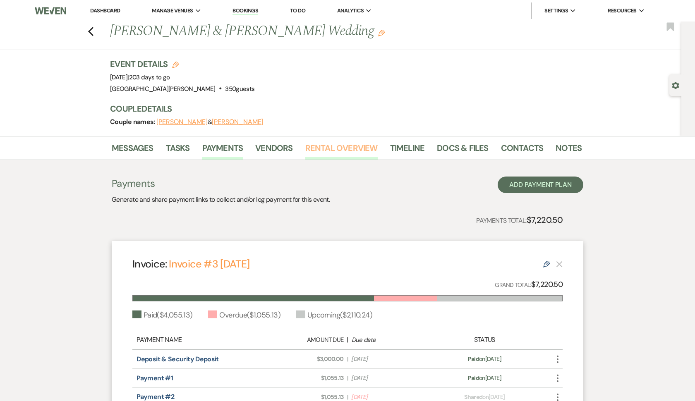
click at [310, 153] on link "Rental Overview" at bounding box center [341, 151] width 72 height 18
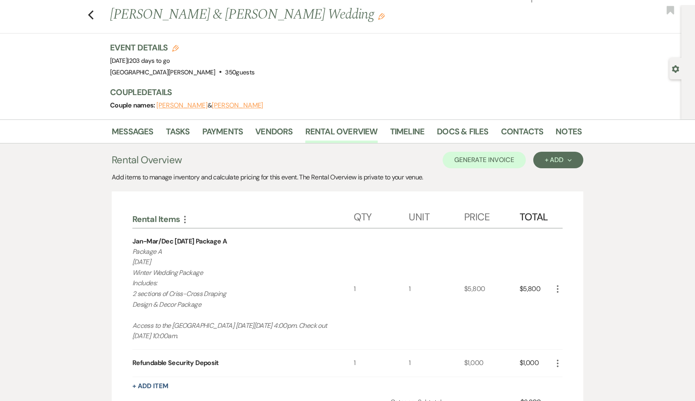
scroll to position [19, 0]
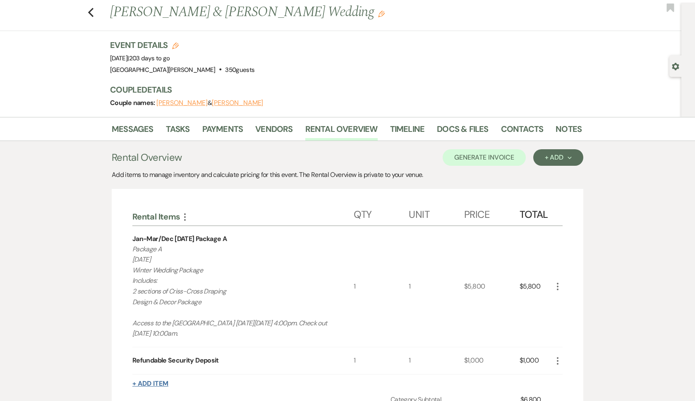
click at [160, 381] on button "+ Add Item" at bounding box center [150, 384] width 36 height 7
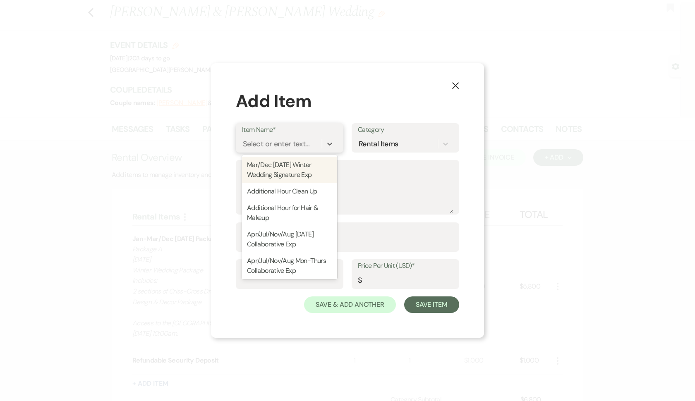
click at [266, 144] on div "Select or enter text..." at bounding box center [276, 143] width 67 height 11
type input "lat"
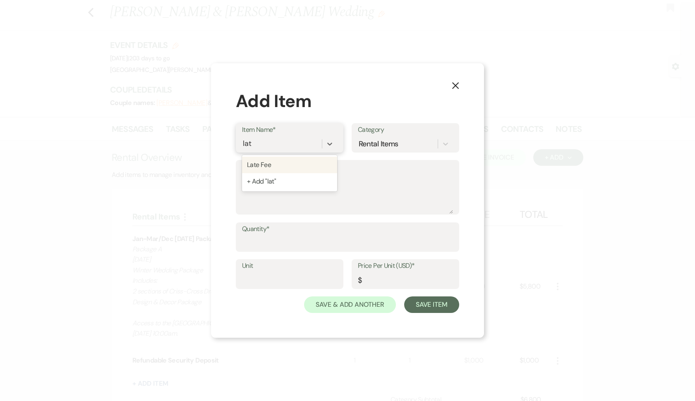
click at [268, 166] on div "Late Fee" at bounding box center [289, 165] width 95 height 17
type input "1"
type input "75"
click at [255, 237] on input "Quantity*" at bounding box center [347, 243] width 211 height 16
type input "1"
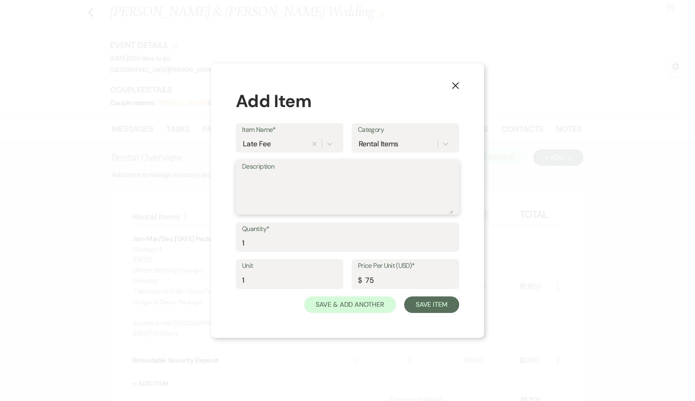
click at [269, 199] on textarea "Description" at bounding box center [347, 193] width 211 height 41
type textarea "Late fee for payment #2"
click at [420, 302] on button "Save Item" at bounding box center [431, 305] width 55 height 17
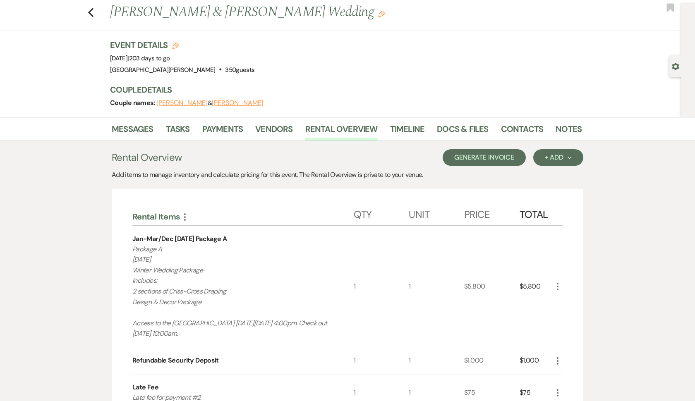
click at [507, 152] on button "Generate Invoice" at bounding box center [484, 157] width 83 height 17
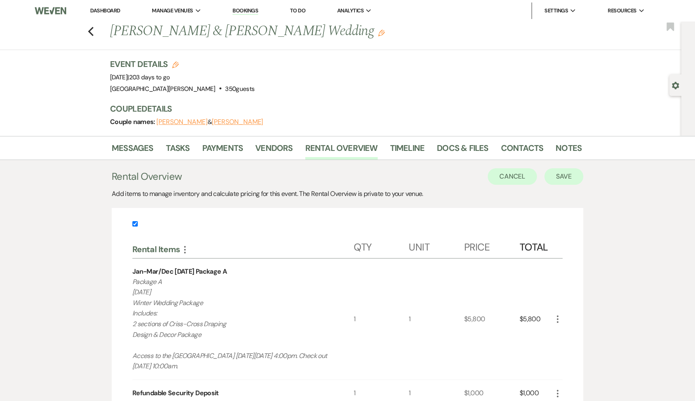
scroll to position [0, 0]
click at [560, 177] on button "Save" at bounding box center [564, 176] width 39 height 17
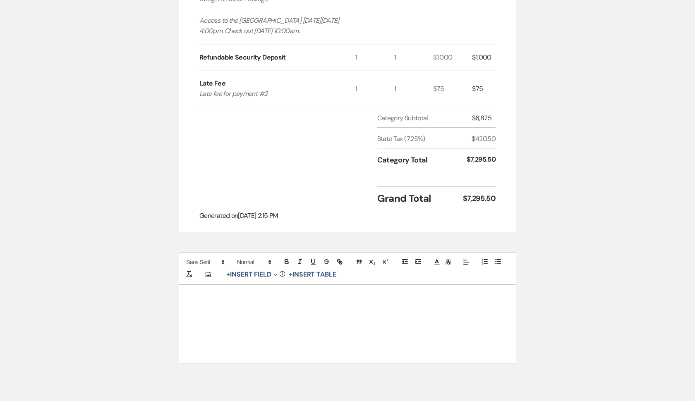
scroll to position [368, 0]
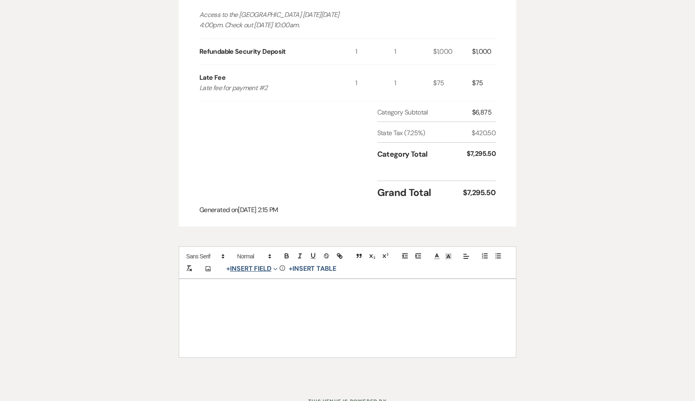
click at [260, 264] on button "+ Insert Field Expand" at bounding box center [252, 269] width 57 height 10
click at [249, 309] on button "Signature Field" at bounding box center [254, 316] width 62 height 15
select select "signatureField"
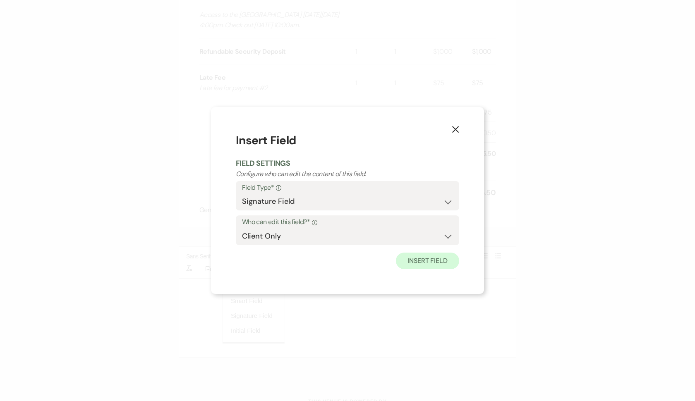
click at [418, 261] on button "Insert Field" at bounding box center [427, 261] width 63 height 17
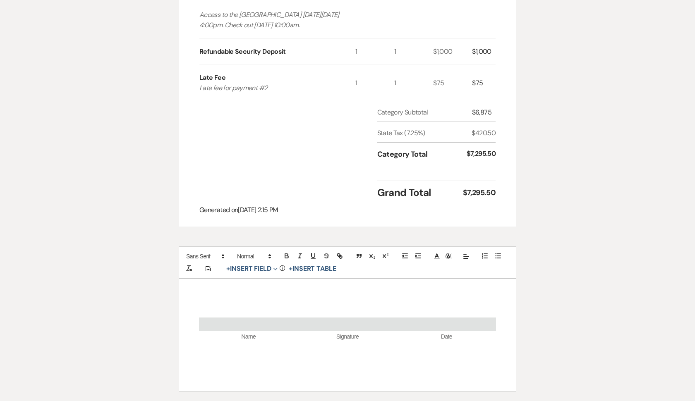
click at [344, 308] on p at bounding box center [347, 313] width 297 height 10
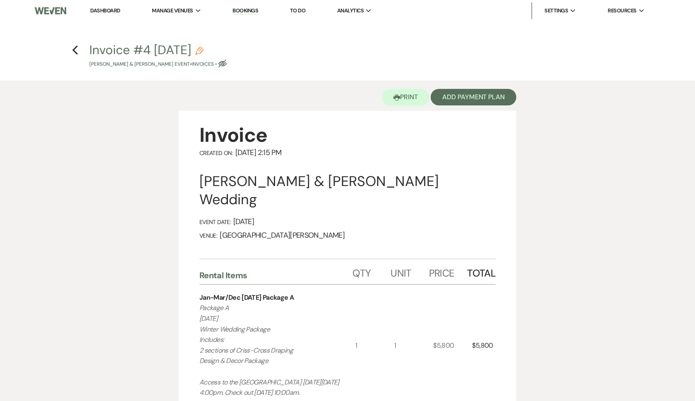
scroll to position [0, 0]
click at [471, 98] on button "Add Payment Plan" at bounding box center [474, 97] width 86 height 17
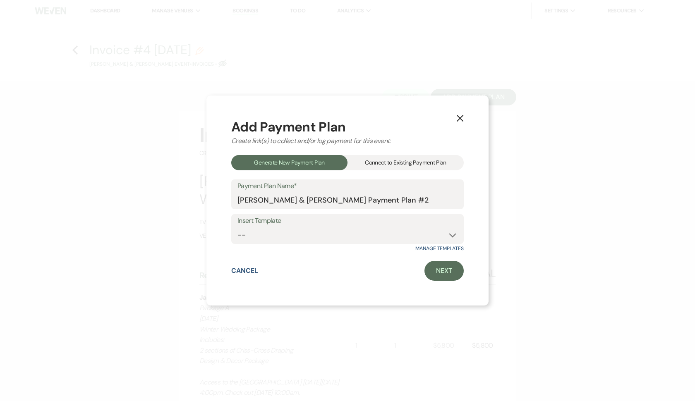
click at [401, 164] on div "Connect to Existing Payment Plan" at bounding box center [406, 162] width 116 height 15
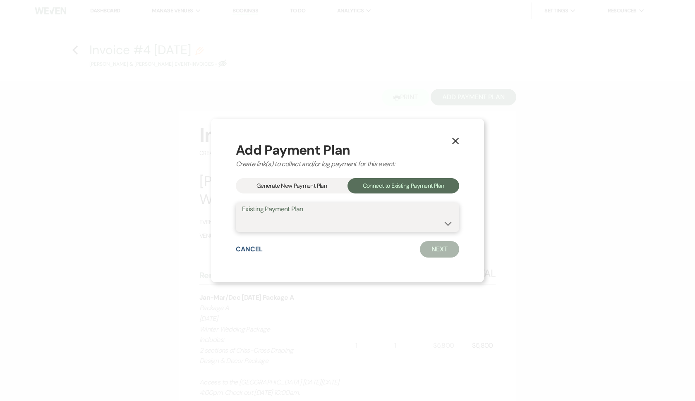
select select "21266"
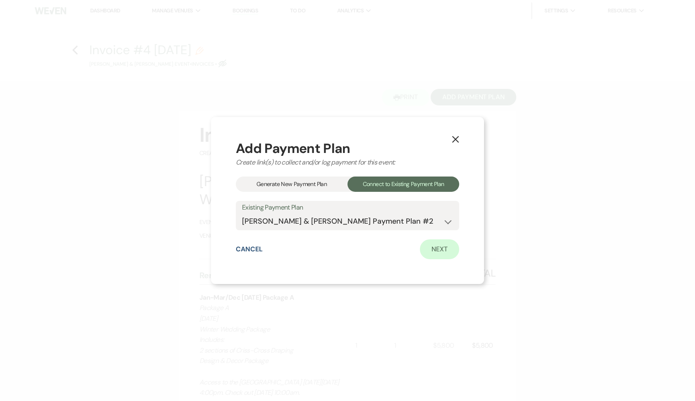
click at [444, 252] on link "Next" at bounding box center [439, 250] width 39 height 20
select select "27406"
select select "1"
select select "true"
select select "1"
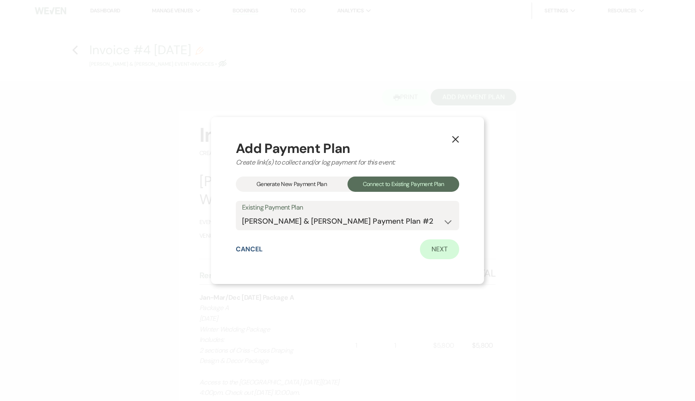
select select "true"
select select "2"
select select "flat"
select select "true"
select select "2"
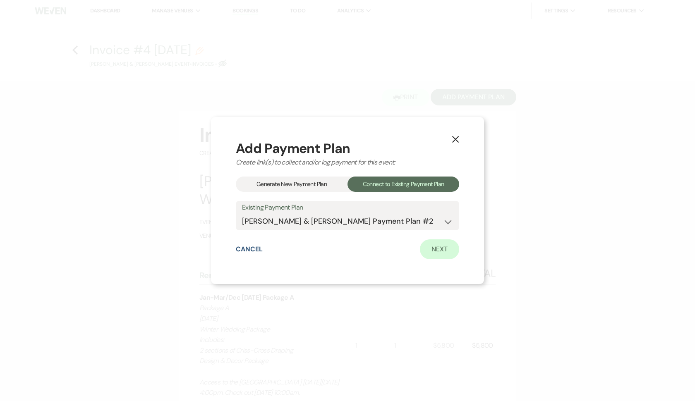
select select "flat"
select select "true"
select select "client"
select select "weeks"
select select "client"
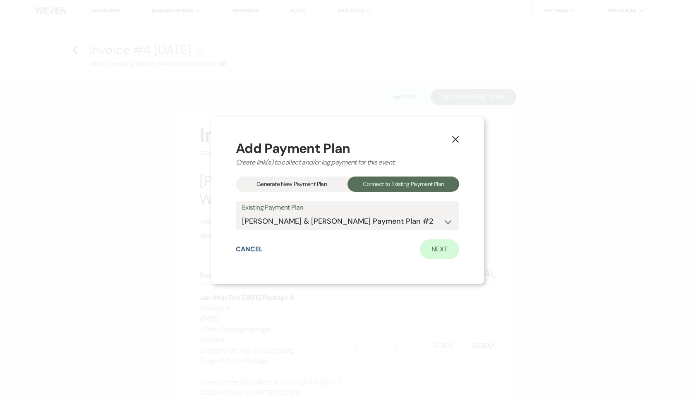
select select "days"
select select "2"
select select "flat"
select select "true"
select select "client"
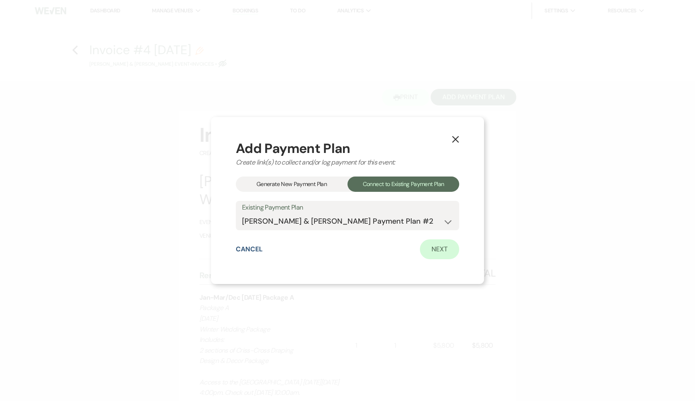
select select "weeks"
select select "client"
select select "days"
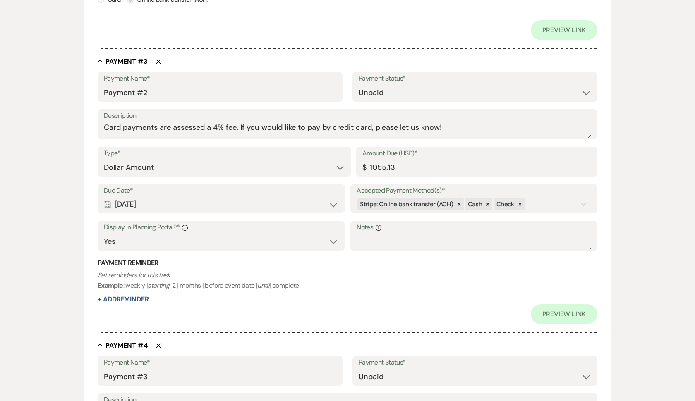
scroll to position [788, 0]
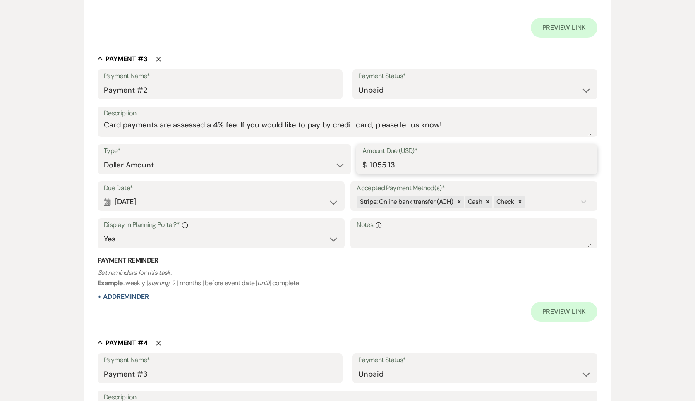
click at [399, 161] on input "1055.13" at bounding box center [477, 165] width 229 height 16
type input "1130.13"
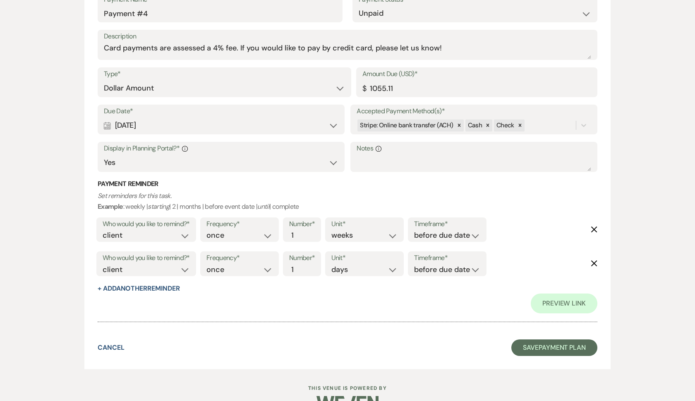
scroll to position [1502, 0]
click at [532, 340] on button "Save Payment Plan" at bounding box center [555, 348] width 86 height 17
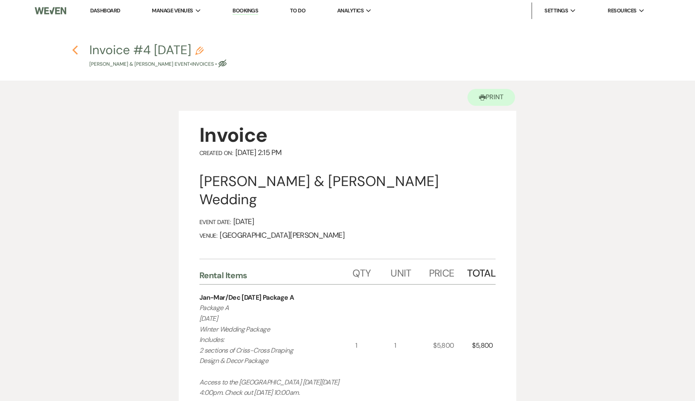
click at [76, 53] on use "button" at bounding box center [74, 50] width 5 height 9
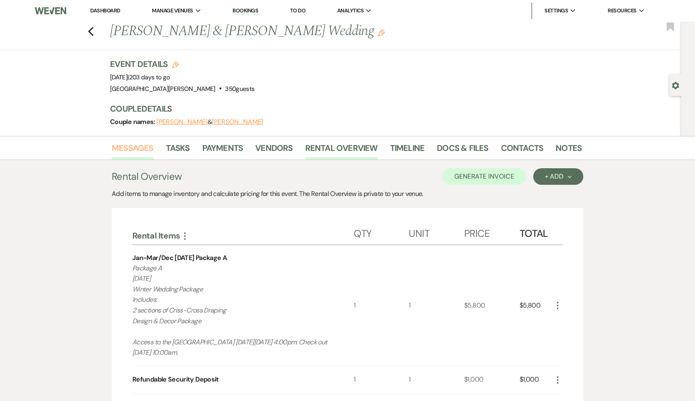
click at [131, 147] on link "Messages" at bounding box center [133, 151] width 42 height 18
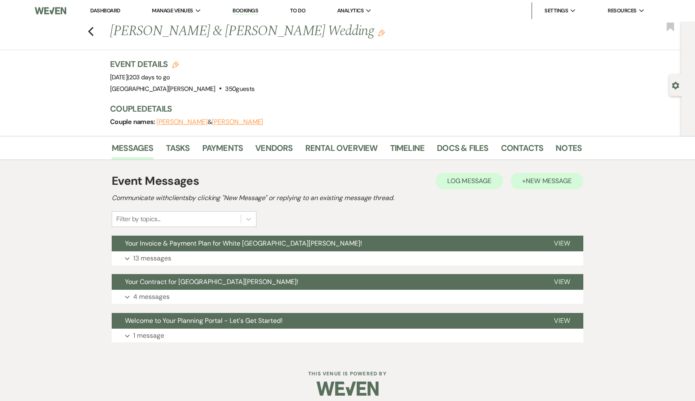
click at [561, 183] on span "New Message" at bounding box center [549, 181] width 46 height 9
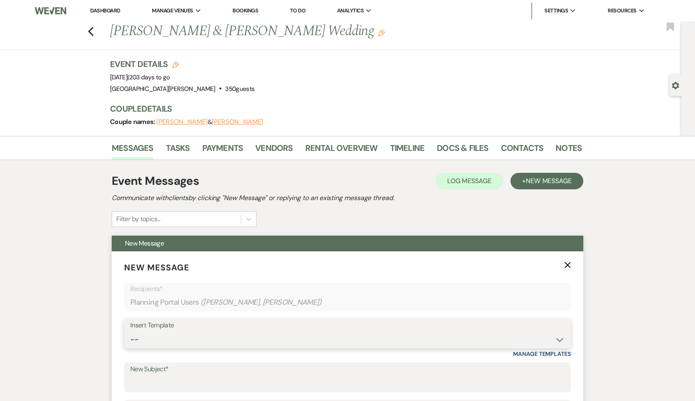
select select "5041"
type input "A payment is due soon to [GEOGRAPHIC_DATA][PERSON_NAME]"
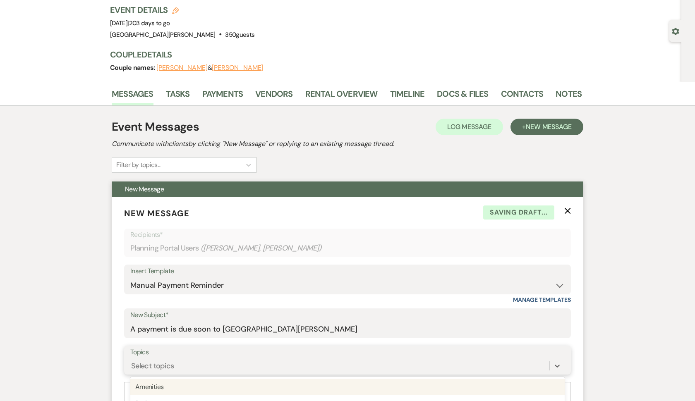
click at [150, 360] on div "option Amenities focused, 1 of 20. 20 results available. Use Up and Down to cho…" at bounding box center [347, 366] width 435 height 16
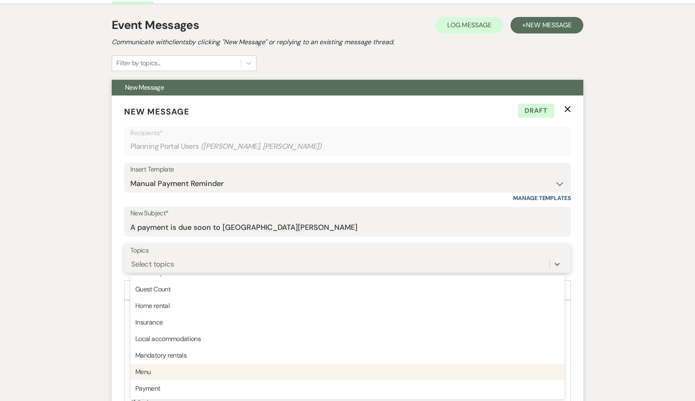
scroll to position [118, 0]
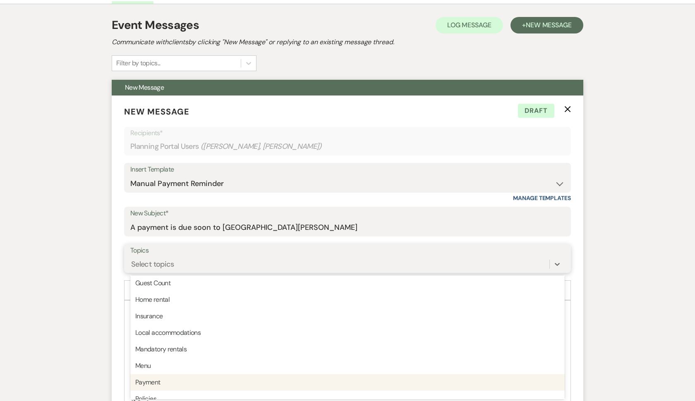
click at [158, 379] on div "Payment" at bounding box center [347, 383] width 435 height 17
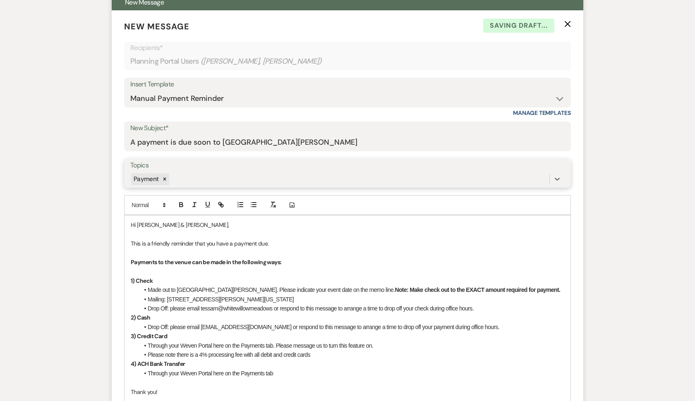
scroll to position [251, 0]
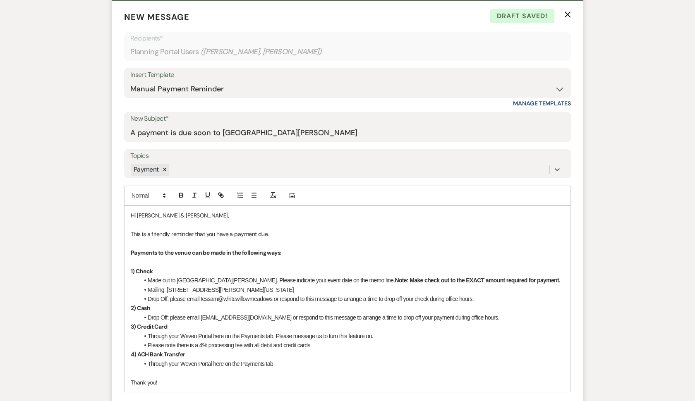
click at [219, 317] on li "Drop Off: please email [EMAIL_ADDRESS][DOMAIN_NAME] or respond to this message …" at bounding box center [351, 317] width 425 height 9
click at [218, 299] on li "Drop Off: please email tessam@whitewillowmeadows or respond to this message to …" at bounding box center [351, 299] width 425 height 9
click at [263, 298] on li "Drop Off: please email [PERSON_NAME] or respond to this message to arrange a ti…" at bounding box center [351, 299] width 425 height 9
click at [259, 234] on p "This is a friendly reminder that you have a payment due." at bounding box center [348, 234] width 434 height 9
click at [283, 233] on p "This is a friendly reminder that you have a payment past due." at bounding box center [348, 234] width 434 height 9
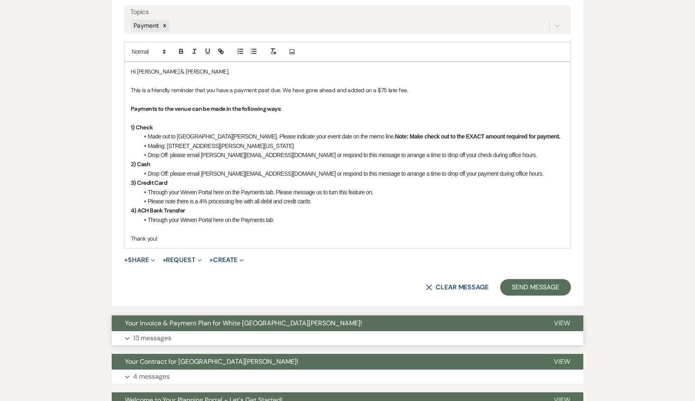
scroll to position [421, 0]
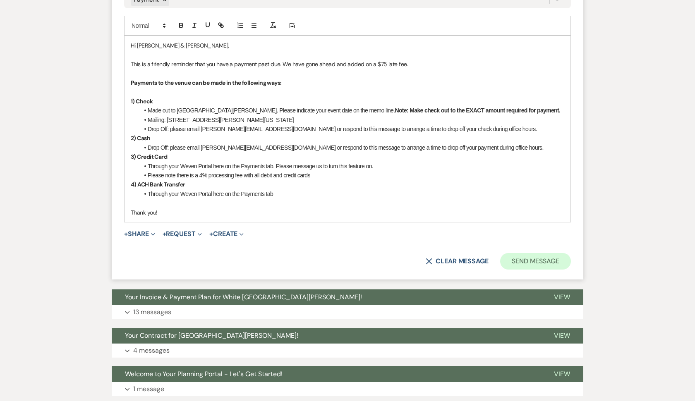
click at [518, 258] on button "Send Message" at bounding box center [535, 261] width 71 height 17
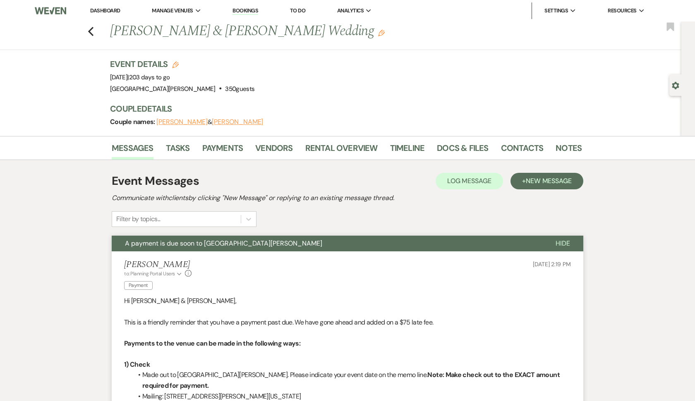
scroll to position [0, 0]
click at [91, 30] on use "button" at bounding box center [90, 31] width 5 height 9
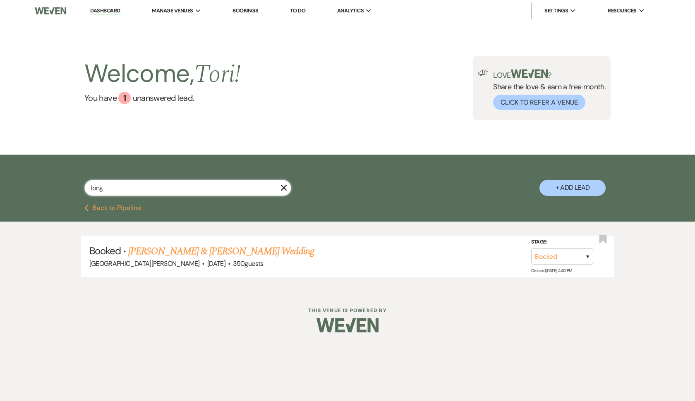
drag, startPoint x: 116, startPoint y: 189, endPoint x: 76, endPoint y: 189, distance: 40.6
click at [76, 189] on div "long X + Add Lead" at bounding box center [348, 181] width 596 height 44
type input "[PERSON_NAME]"
click at [165, 247] on link "[PERSON_NAME] & [PERSON_NAME] Wedding" at bounding box center [220, 251] width 185 height 15
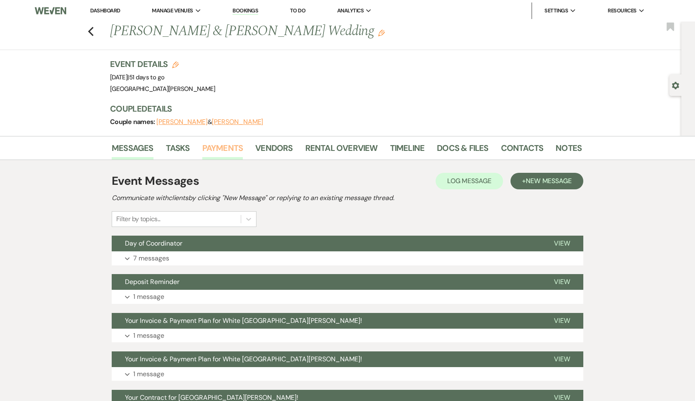
click at [227, 150] on link "Payments" at bounding box center [222, 151] width 41 height 18
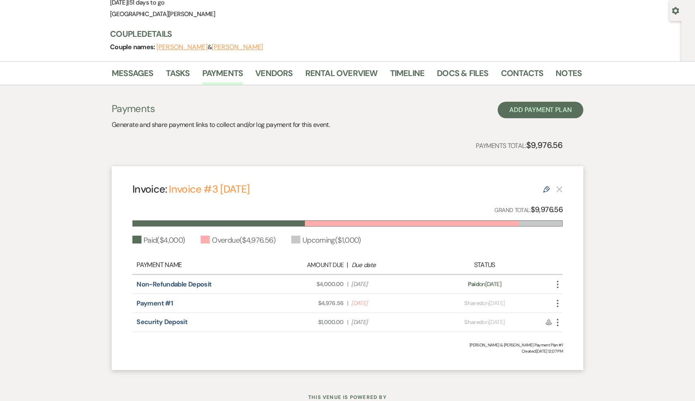
scroll to position [75, 0]
click at [562, 65] on li "Notes" at bounding box center [575, 75] width 38 height 20
click at [562, 76] on link "Notes" at bounding box center [569, 75] width 26 height 18
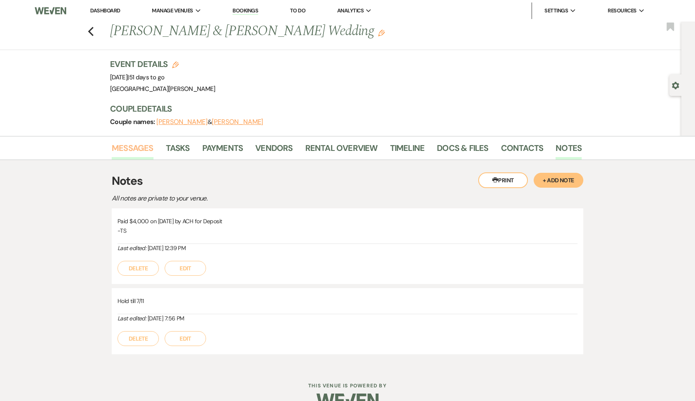
click at [143, 151] on link "Messages" at bounding box center [133, 151] width 42 height 18
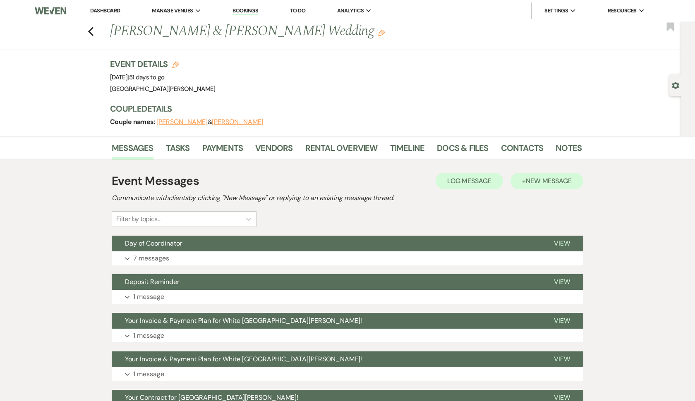
click at [534, 179] on span "New Message" at bounding box center [549, 181] width 46 height 9
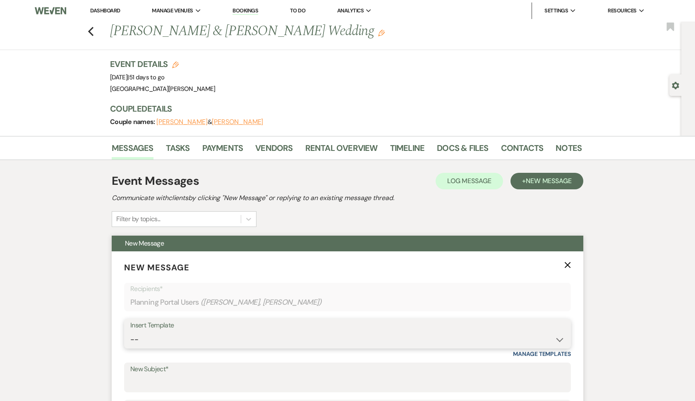
select select "5041"
type input "A payment is due soon to [GEOGRAPHIC_DATA][PERSON_NAME]"
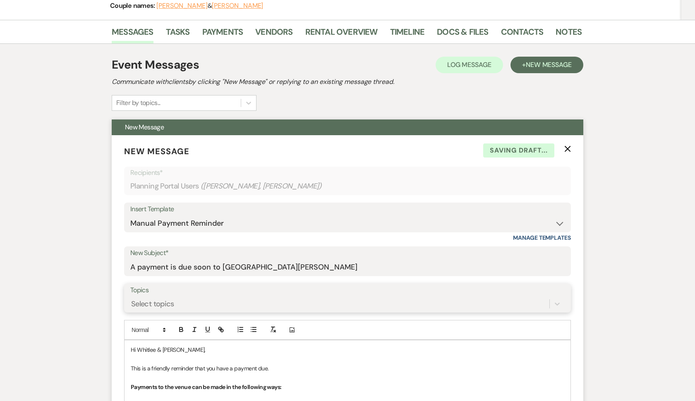
click at [180, 306] on div "Select topics" at bounding box center [347, 304] width 435 height 16
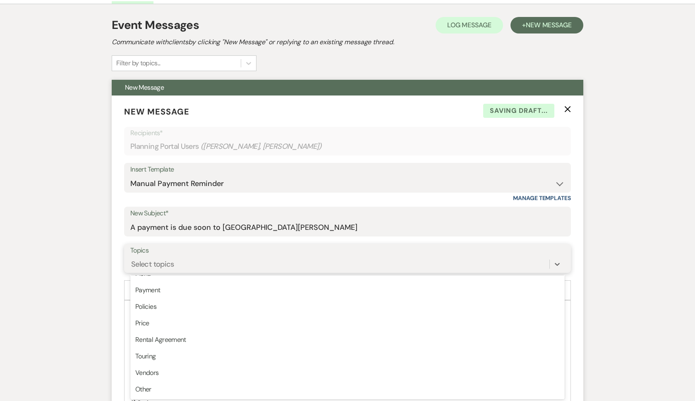
scroll to position [210, 0]
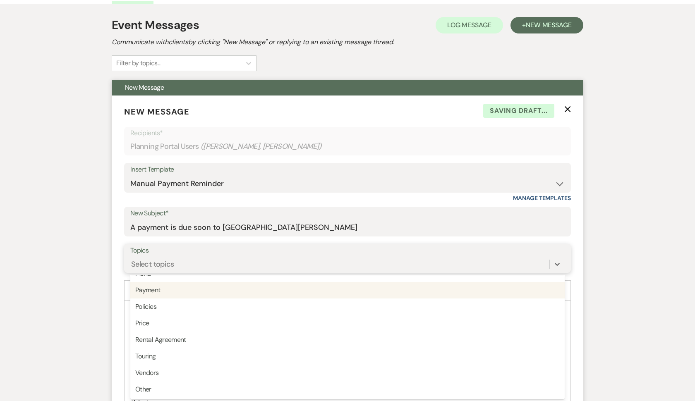
click at [179, 290] on div "Payment" at bounding box center [347, 290] width 435 height 17
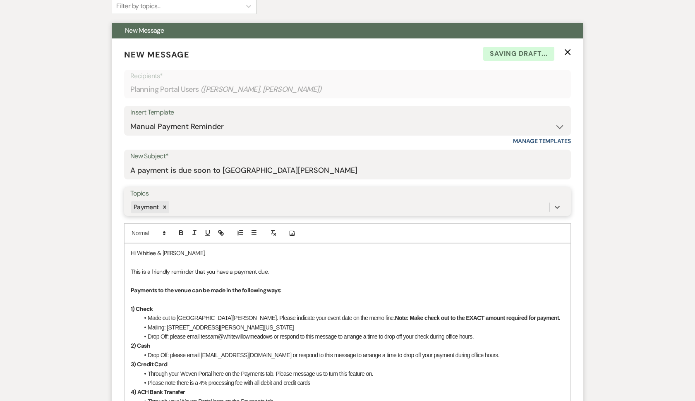
scroll to position [215, 0]
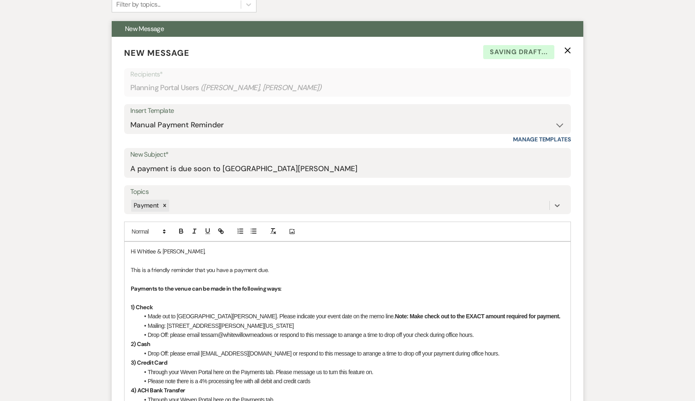
click at [220, 332] on li "Drop Off: please email tessam@whitewillowmeadows or respond to this message to …" at bounding box center [351, 335] width 425 height 9
click at [262, 335] on li "Drop Off: please email [PERSON_NAME] or respond to this message to arrange a ti…" at bounding box center [351, 335] width 425 height 9
click at [262, 332] on li "Drop Off: please email [PERSON_NAME] or respond to this message to arrange a ti…" at bounding box center [351, 335] width 425 height 9
click at [218, 353] on li "Drop Off: please email [EMAIL_ADDRESS][DOMAIN_NAME] or respond to this message …" at bounding box center [351, 353] width 425 height 9
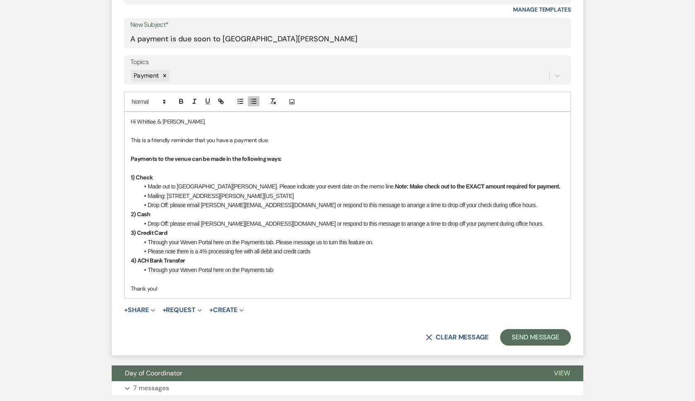
scroll to position [371, 0]
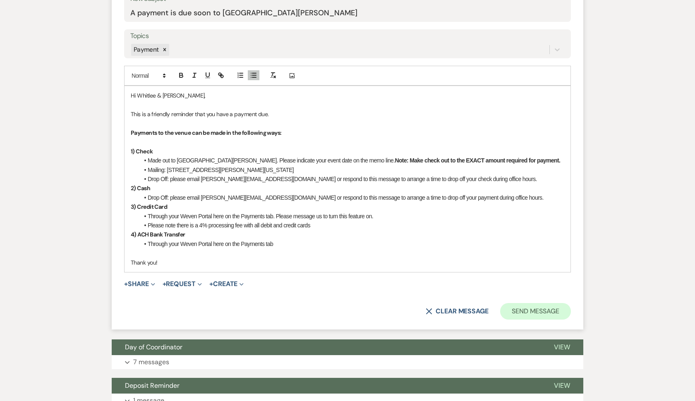
click at [536, 306] on button "Send Message" at bounding box center [535, 311] width 71 height 17
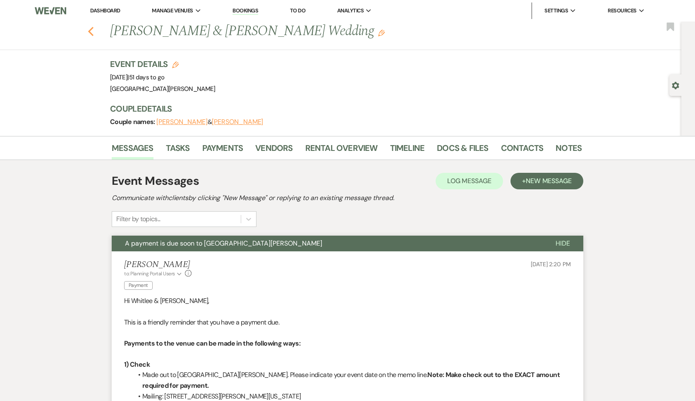
scroll to position [0, 0]
click at [90, 34] on icon "Previous" at bounding box center [91, 31] width 6 height 10
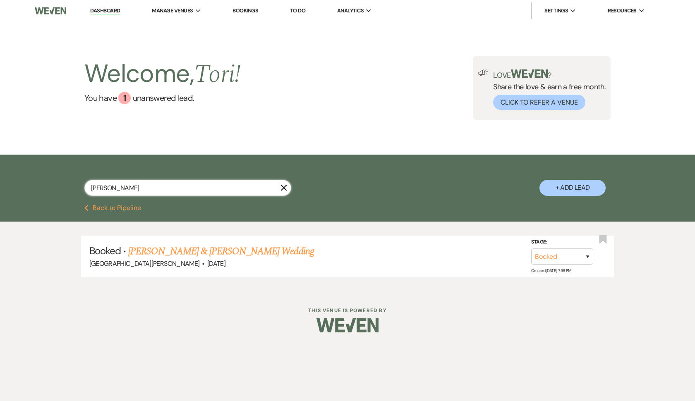
drag, startPoint x: 124, startPoint y: 188, endPoint x: 54, endPoint y: 188, distance: 69.5
click at [54, 188] on div "[PERSON_NAME] X + Add Lead" at bounding box center [348, 181] width 596 height 44
type input "[PERSON_NAME]"
select select "8"
select select "1"
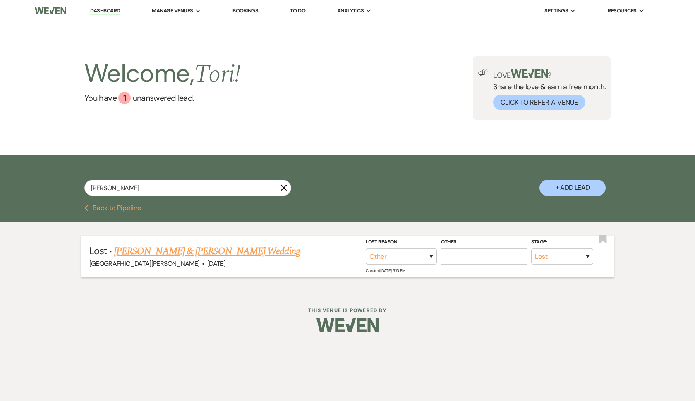
click at [154, 260] on span "[GEOGRAPHIC_DATA][PERSON_NAME]" at bounding box center [144, 264] width 111 height 9
click at [156, 253] on link "[PERSON_NAME] & [PERSON_NAME] Wedding" at bounding box center [206, 251] width 185 height 15
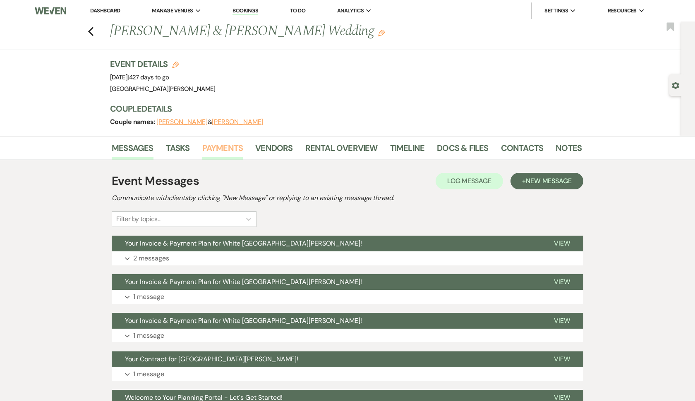
click at [231, 148] on link "Payments" at bounding box center [222, 151] width 41 height 18
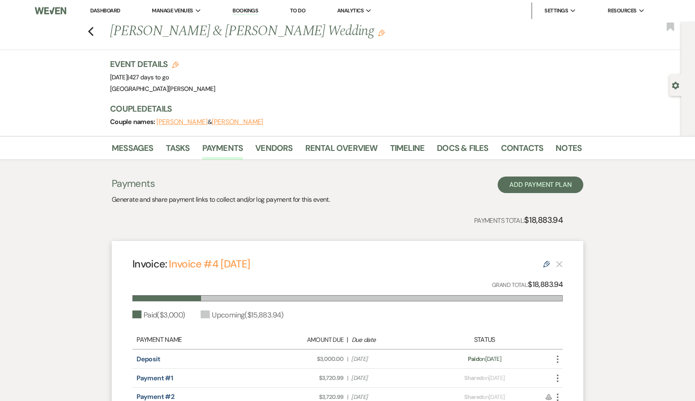
click at [676, 89] on use "button" at bounding box center [675, 85] width 7 height 7
select select "8"
select select "1"
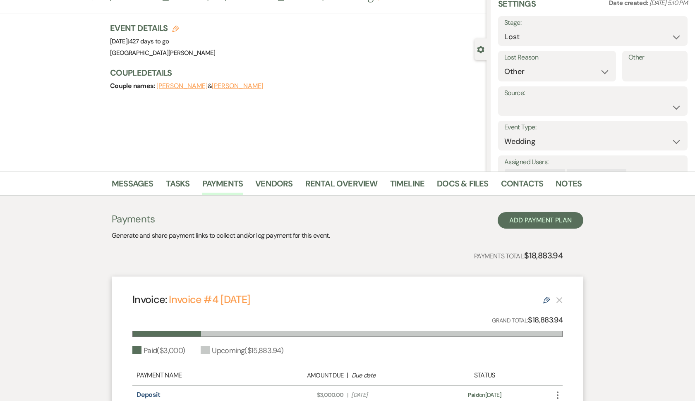
scroll to position [31, 0]
